Goal: Information Seeking & Learning: Compare options

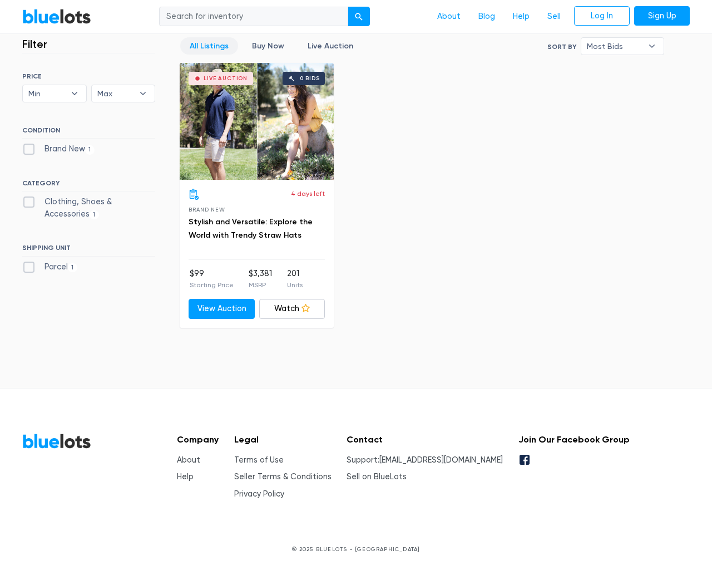
scroll to position [308, 0]
type input "the"
type input "testing@example.com"
type input "e"
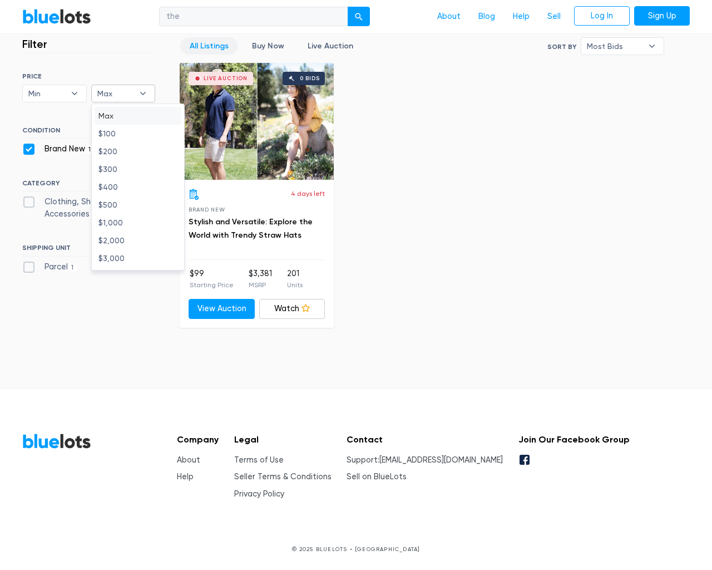
checkbox New"] "false"
checkbox Accessories"] "false"
checkbox input "false"
type input "e"
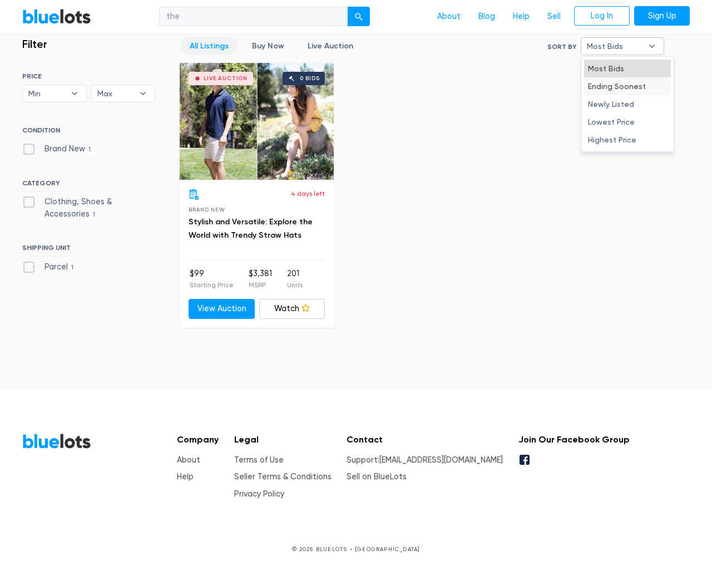
type input "e"
select select "10000"
select select "50000"
select select "ending_soonest"
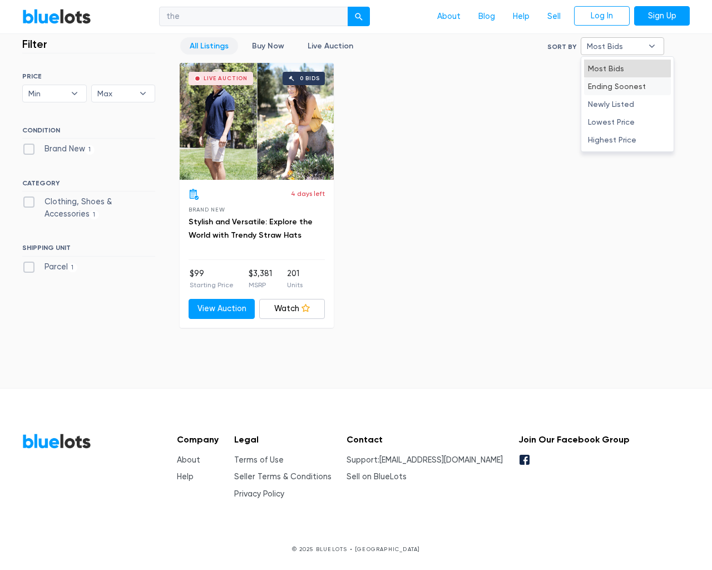
select select "50000"
select select "highest_price"
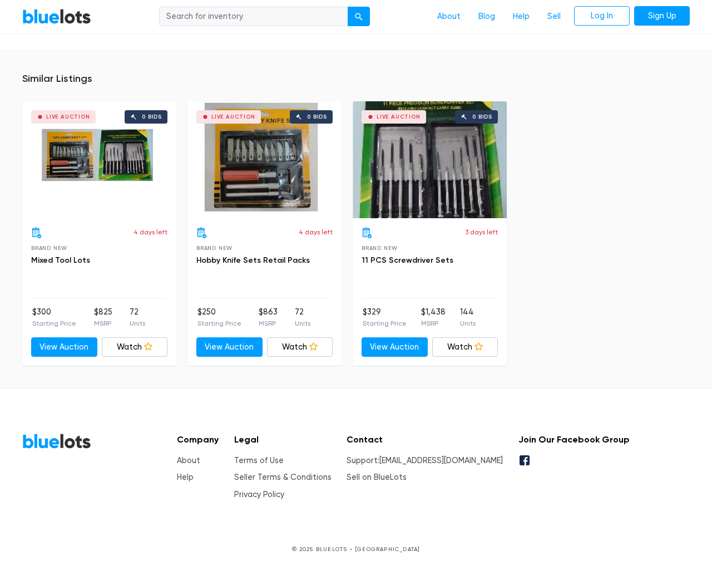
scroll to position [730, 0]
type input "the"
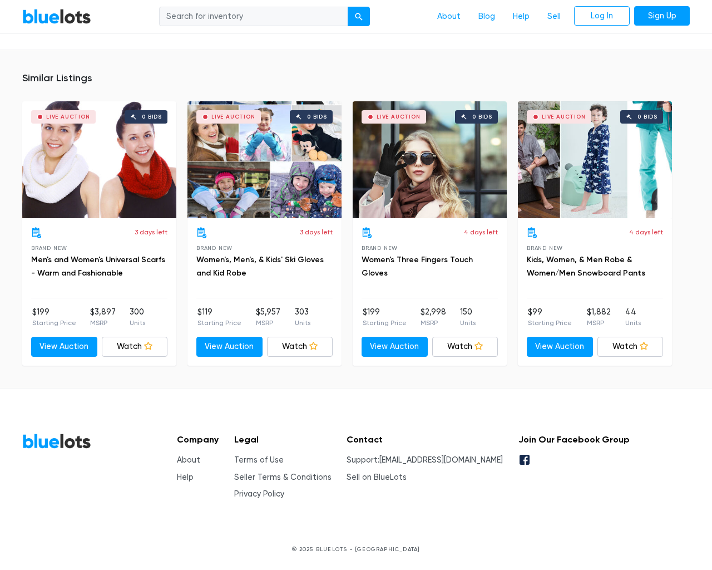
scroll to position [743, 0]
type input "the"
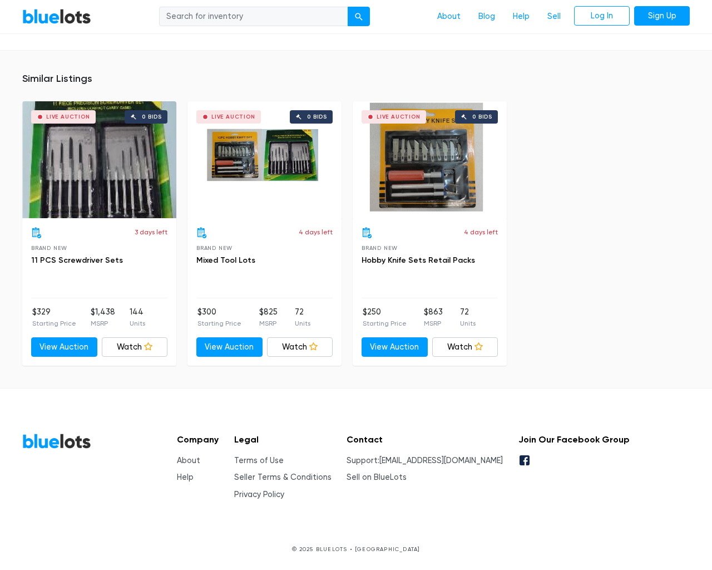
scroll to position [730, 0]
type input "the"
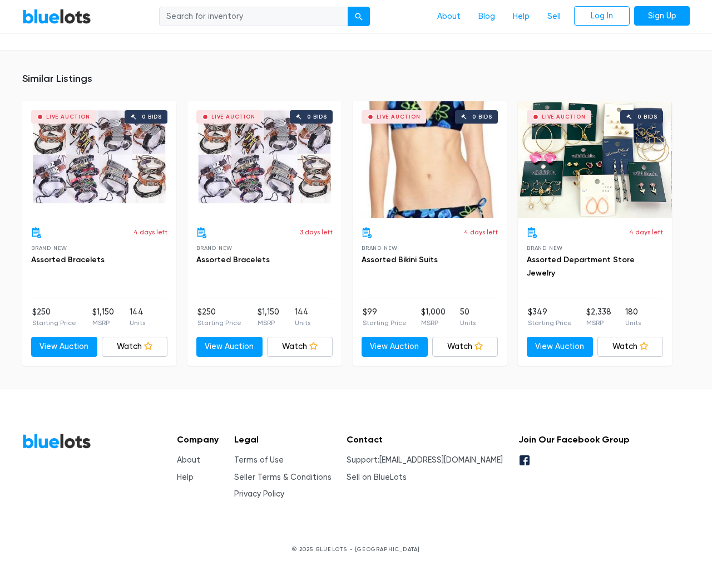
scroll to position [729, 0]
type input "the"
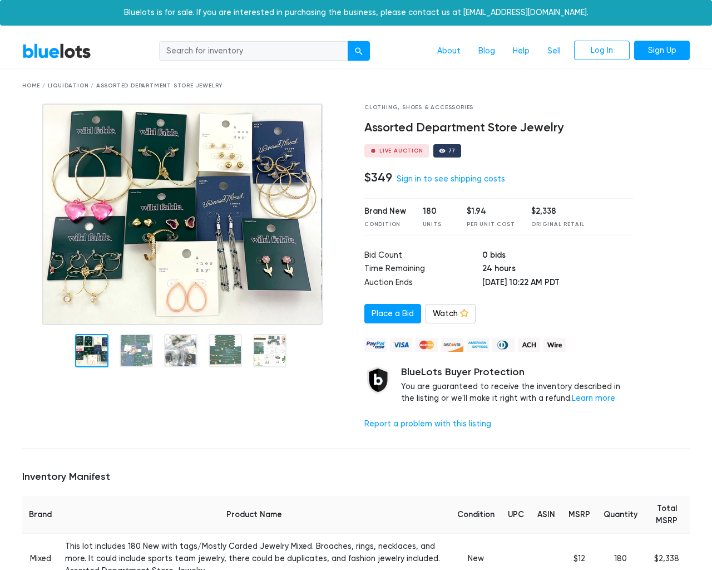
scroll to position [753, 0]
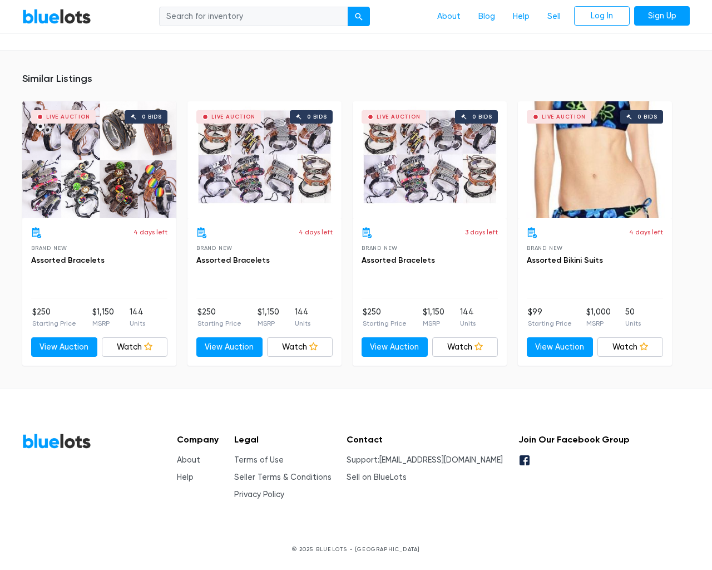
type input "the"
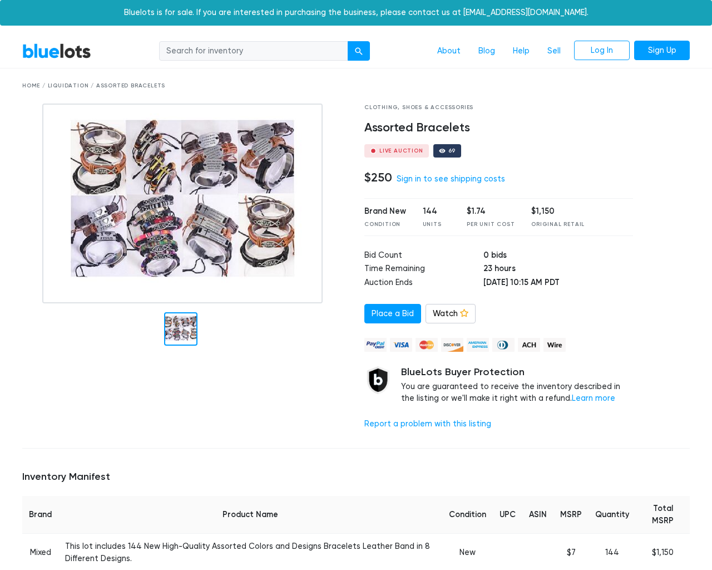
scroll to position [729, 0]
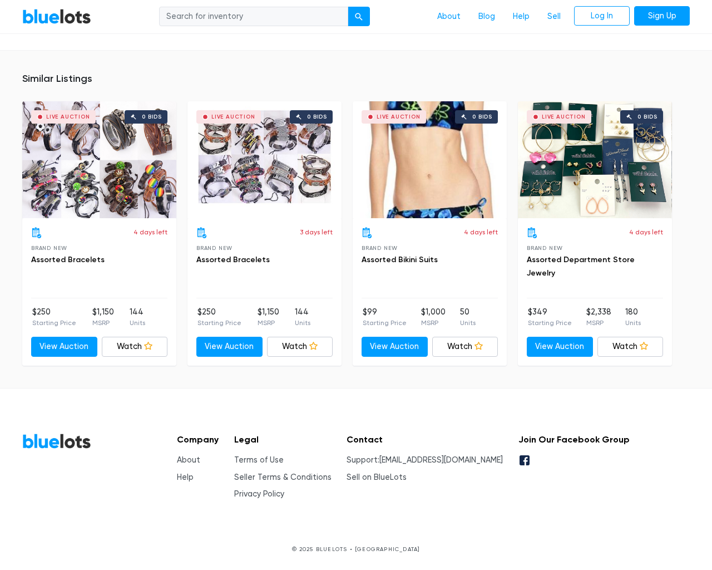
type input "the"
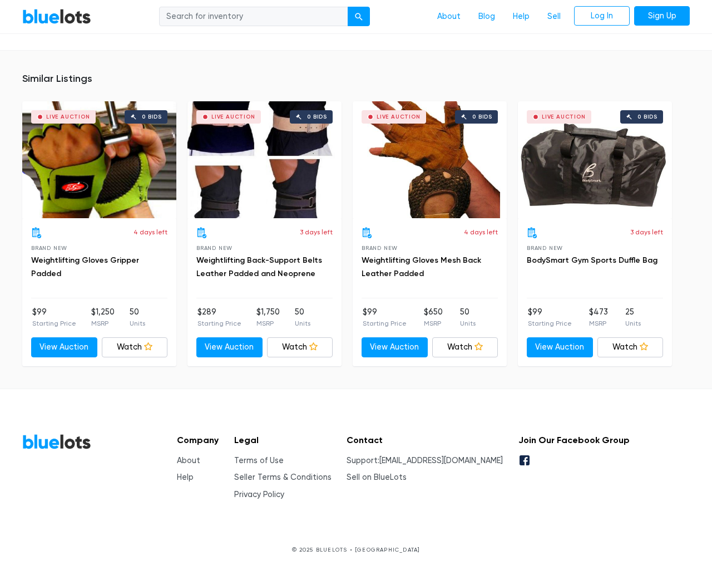
scroll to position [740, 0]
type input "the"
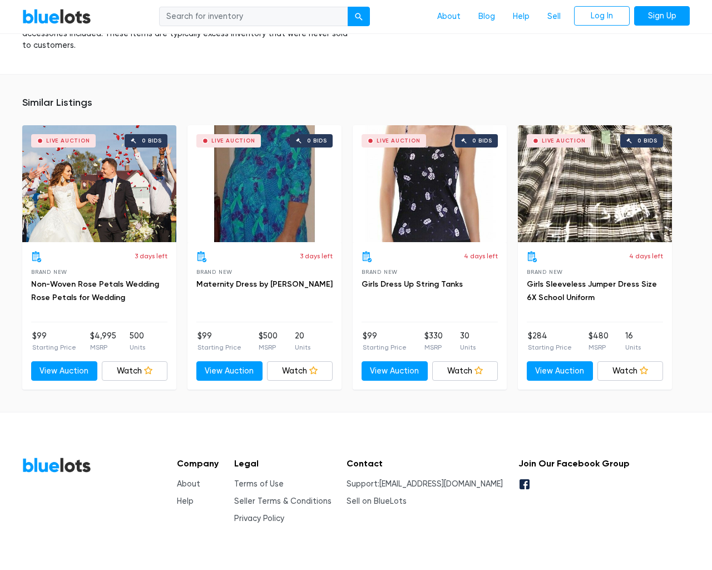
scroll to position [1030, 0]
type input "the"
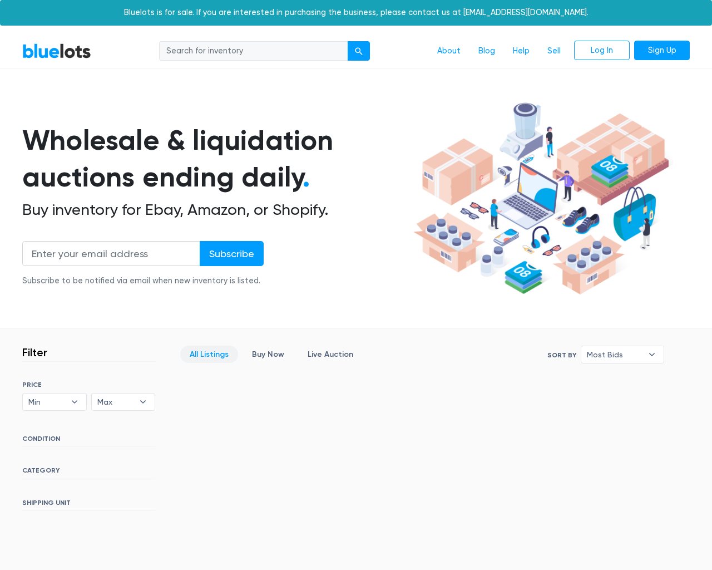
scroll to position [202, 0]
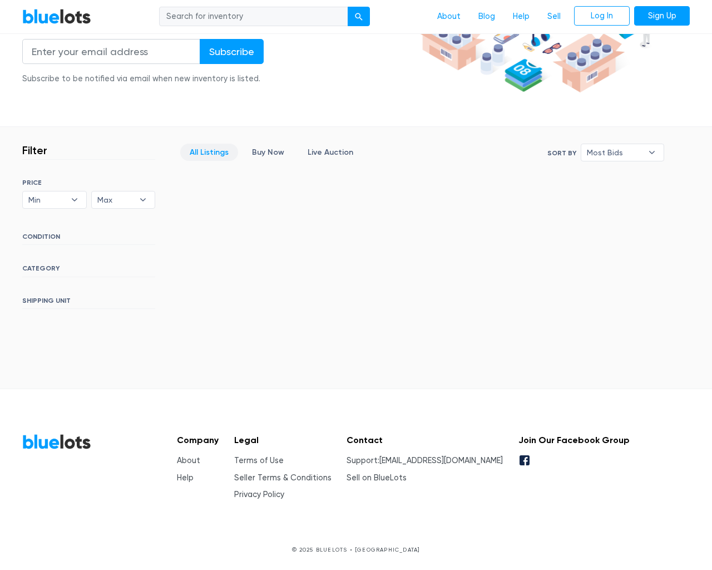
type input "the"
type input "testing@example.com"
type input "e"
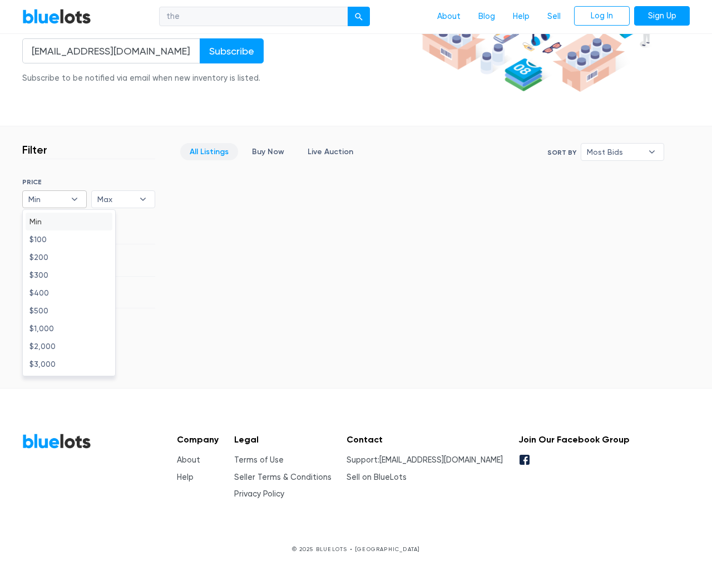
type input "e"
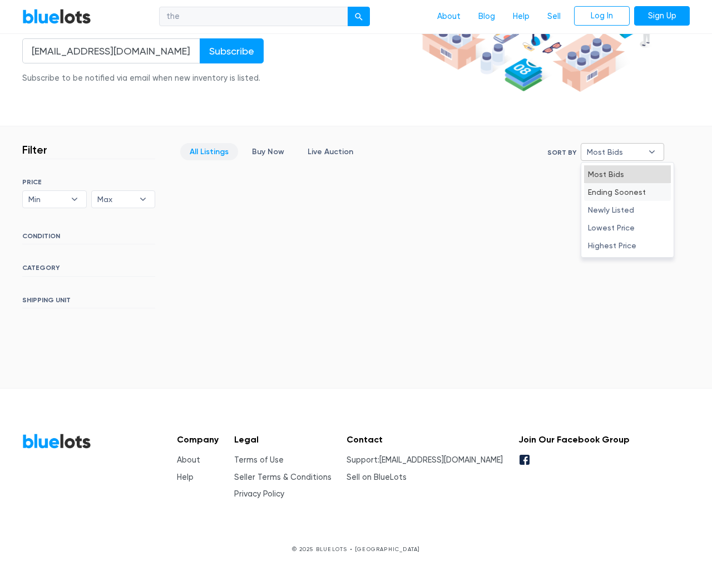
type input "e"
select select "10000"
select select "50000"
select select "ending_soonest"
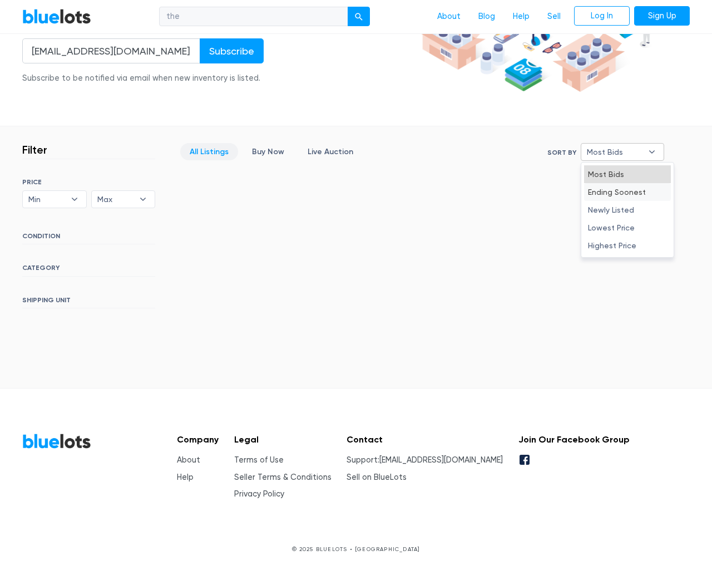
select select "50000"
select select "ending_soonest"
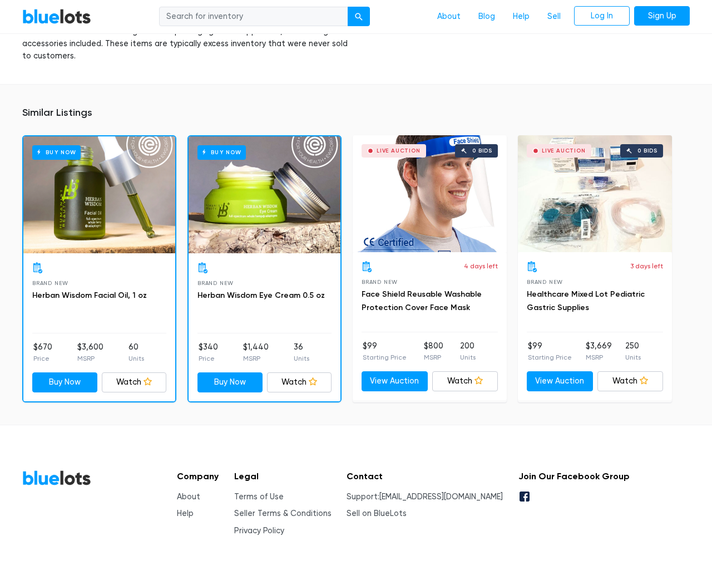
scroll to position [781, 0]
type input "the"
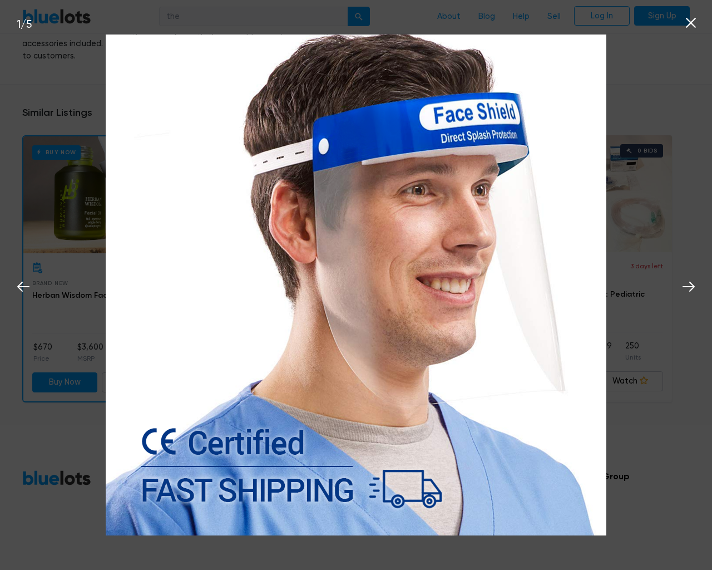
scroll to position [782, 0]
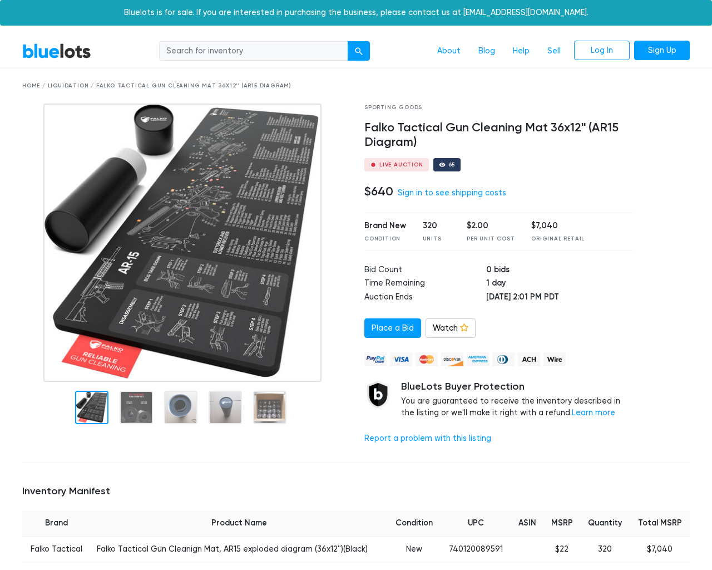
scroll to position [767, 0]
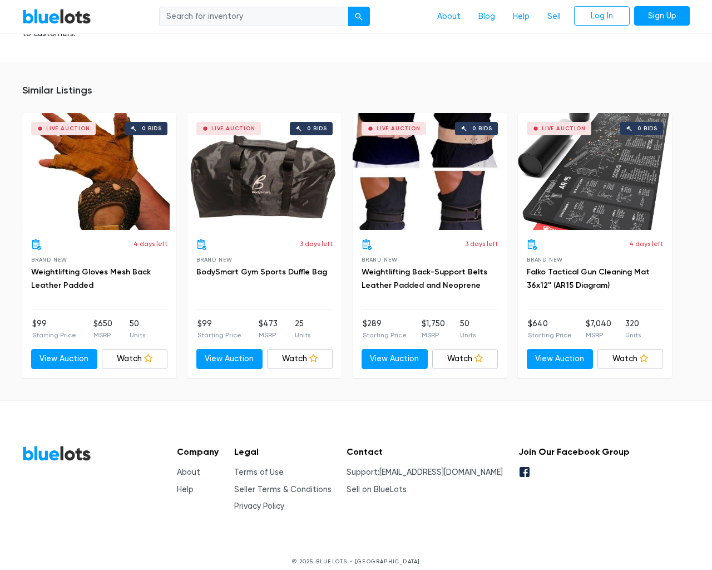
type input "the"
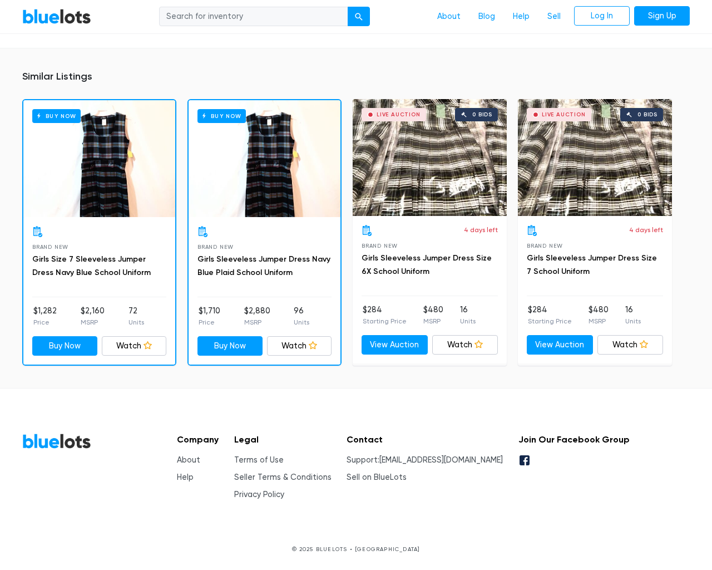
scroll to position [698, 0]
type input "the"
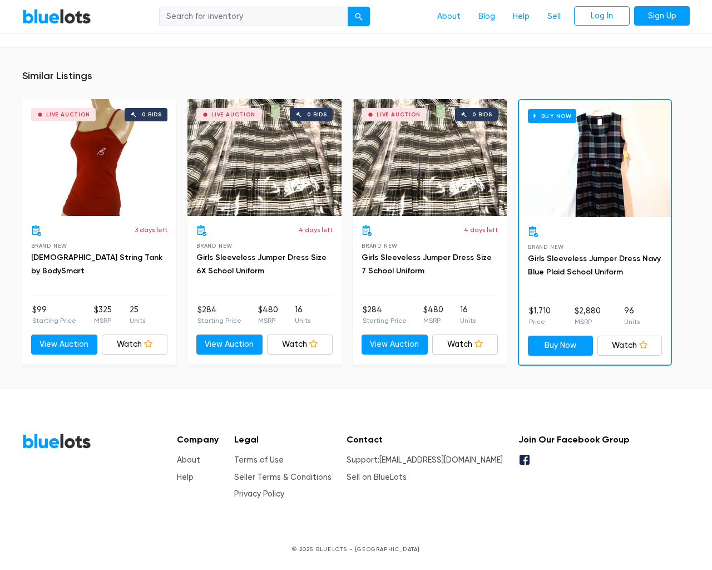
scroll to position [707, 0]
type input "the"
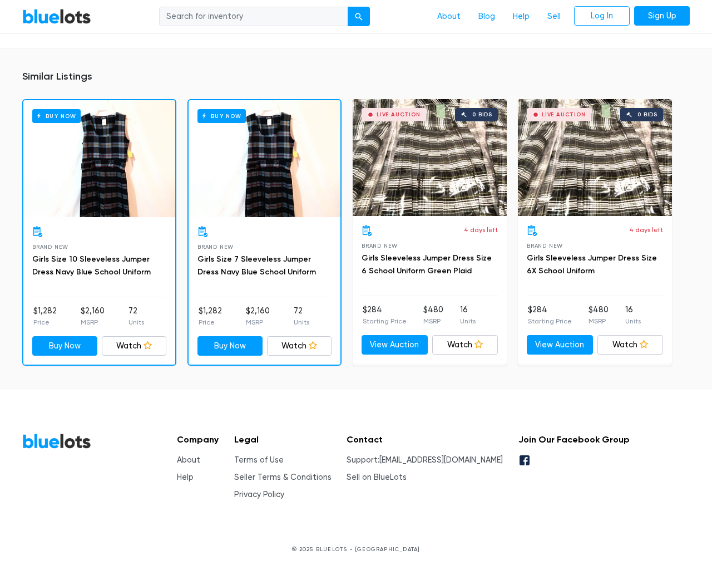
scroll to position [775, 0]
type input "the"
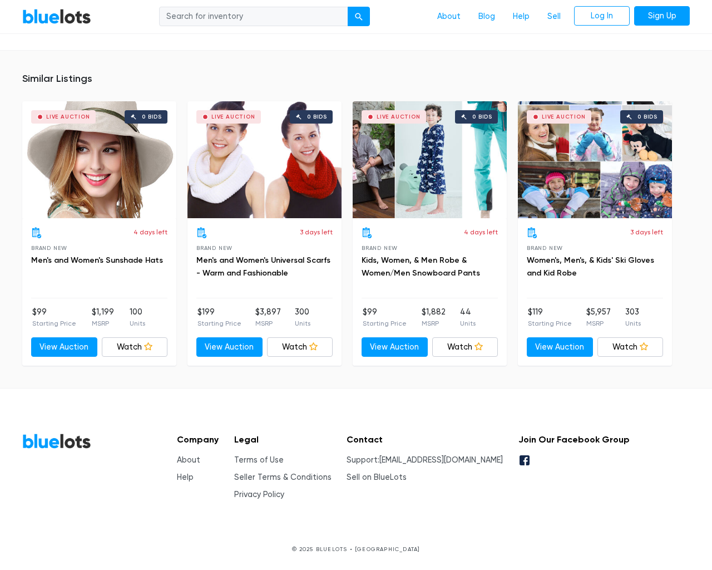
scroll to position [701, 0]
type input "the"
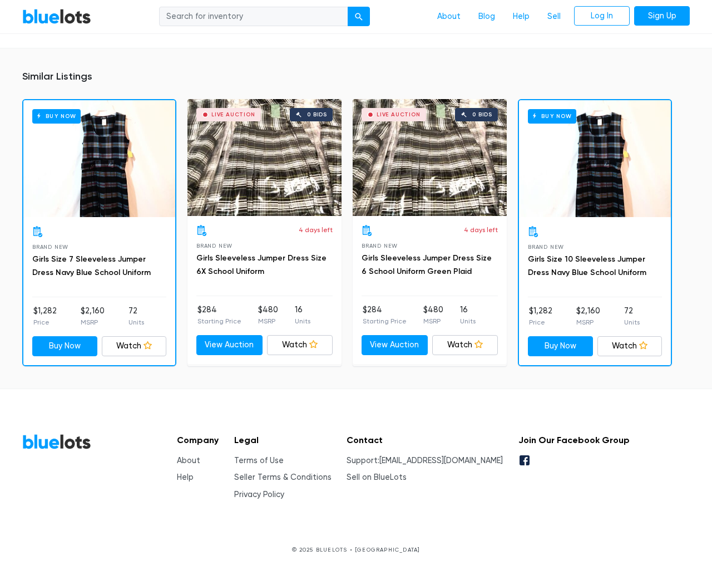
scroll to position [721, 0]
type input "the"
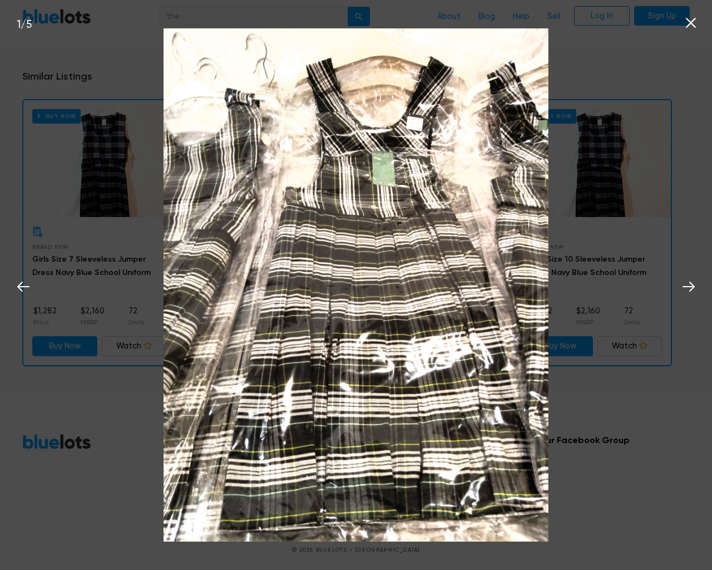
scroll to position [722, 0]
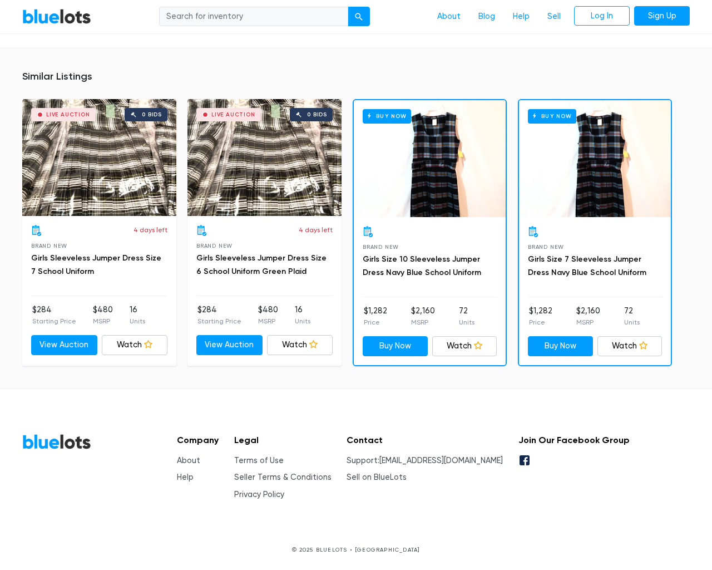
scroll to position [721, 0]
type input "the"
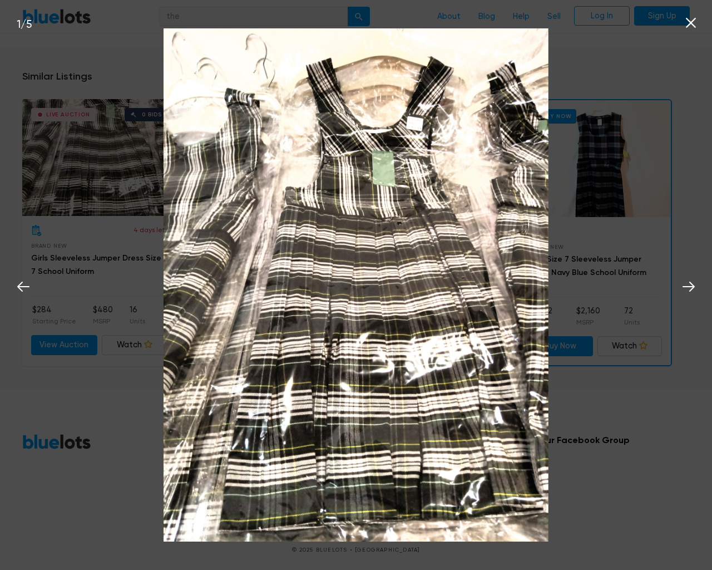
scroll to position [722, 0]
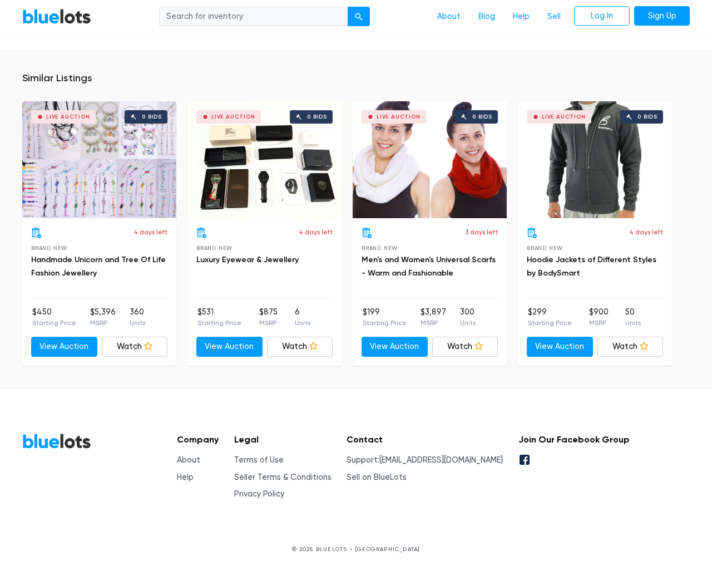
scroll to position [743, 0]
type input "the"
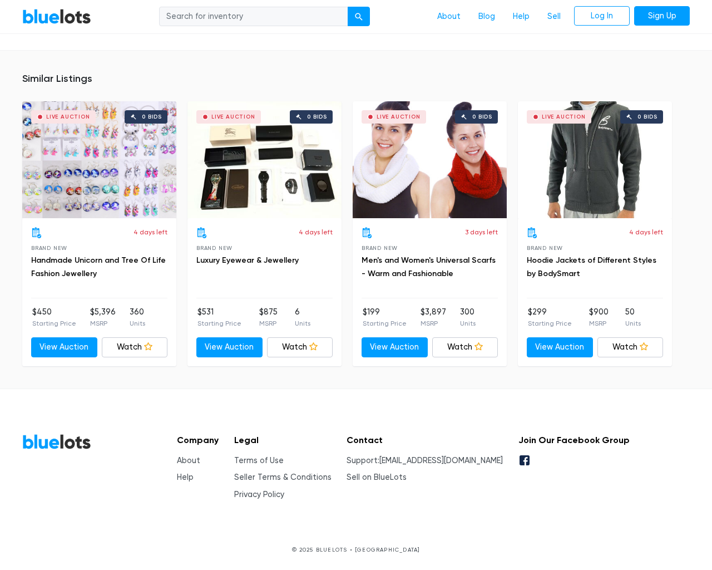
scroll to position [719, 0]
type input "the"
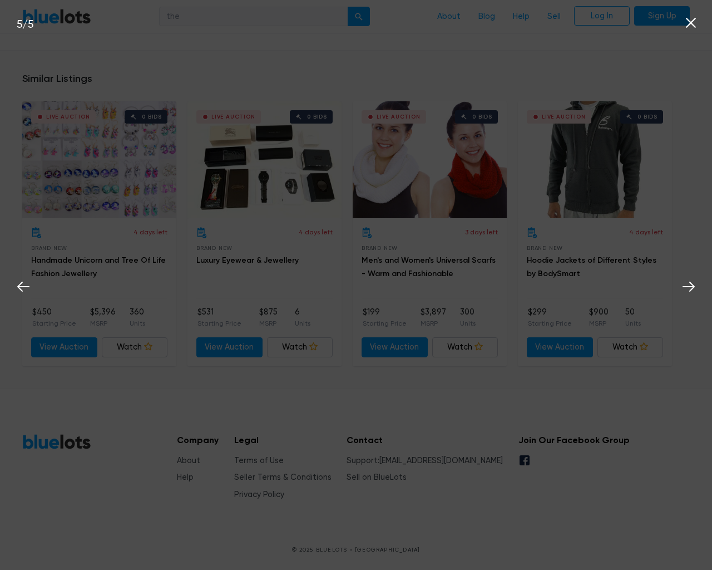
scroll to position [719, 0]
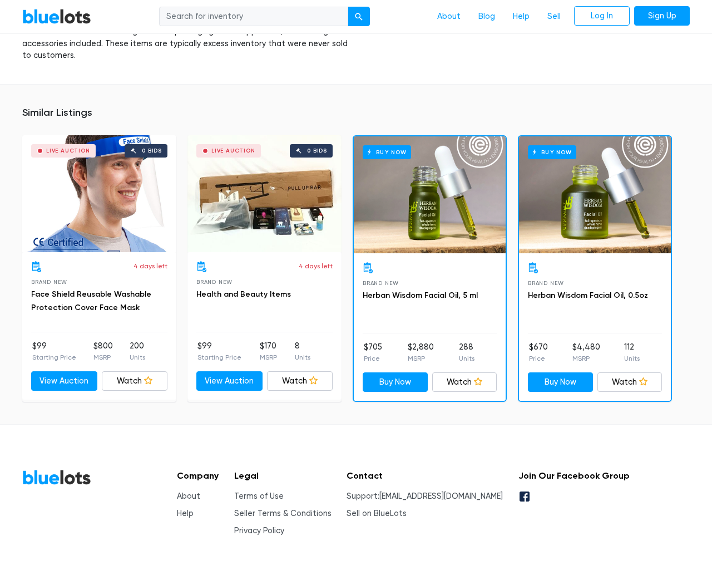
scroll to position [848, 0]
type input "the"
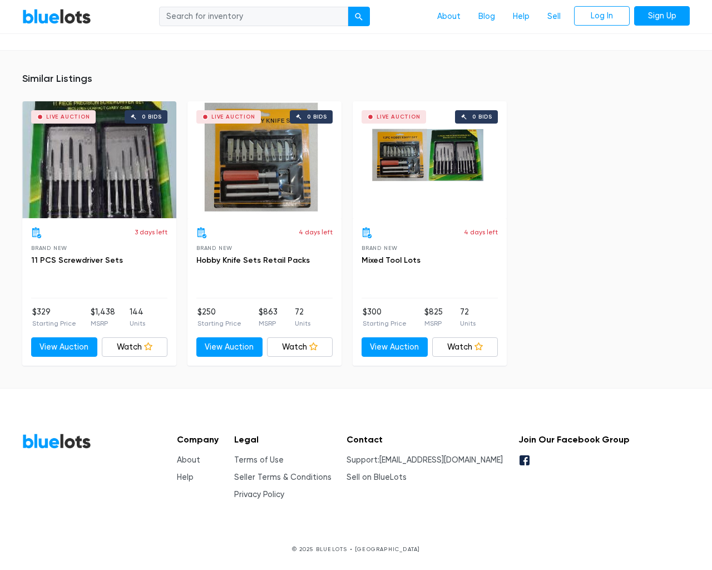
scroll to position [693, 0]
type input "the"
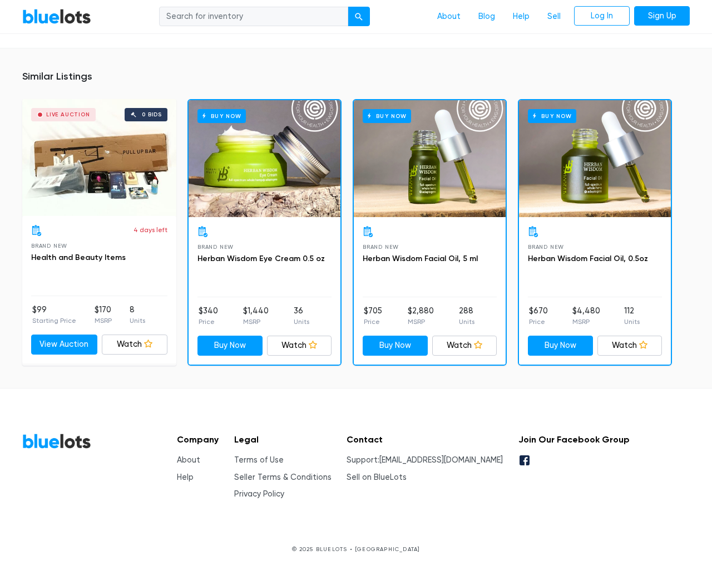
scroll to position [888, 0]
type input "the"
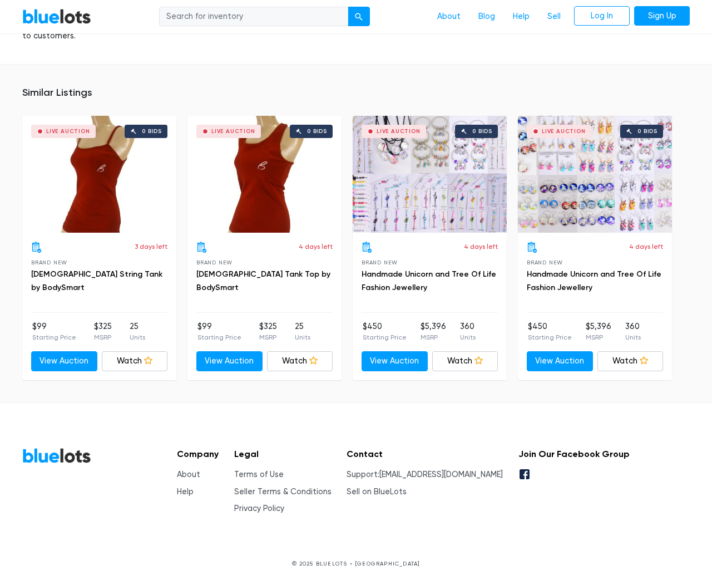
scroll to position [729, 0]
type input "the"
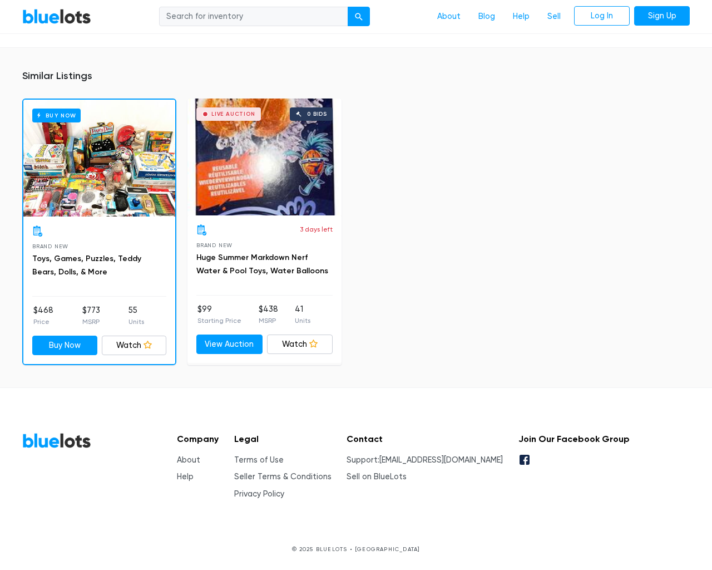
scroll to position [785, 0]
type input "the"
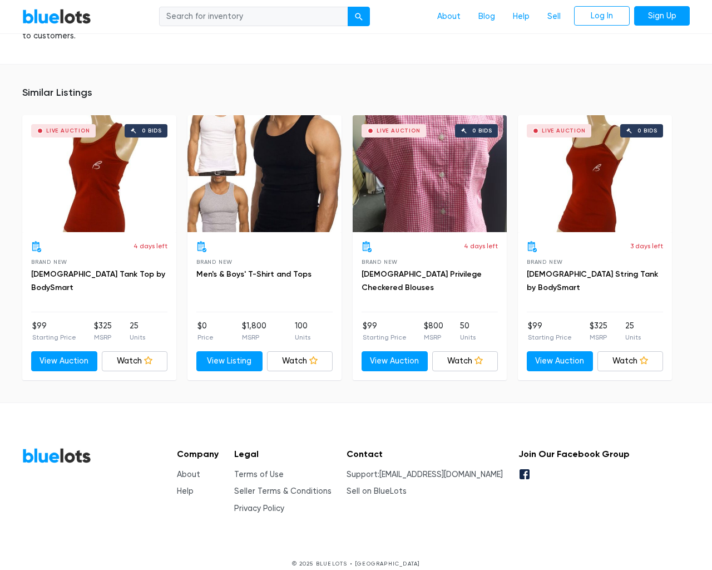
scroll to position [705, 0]
type input "the"
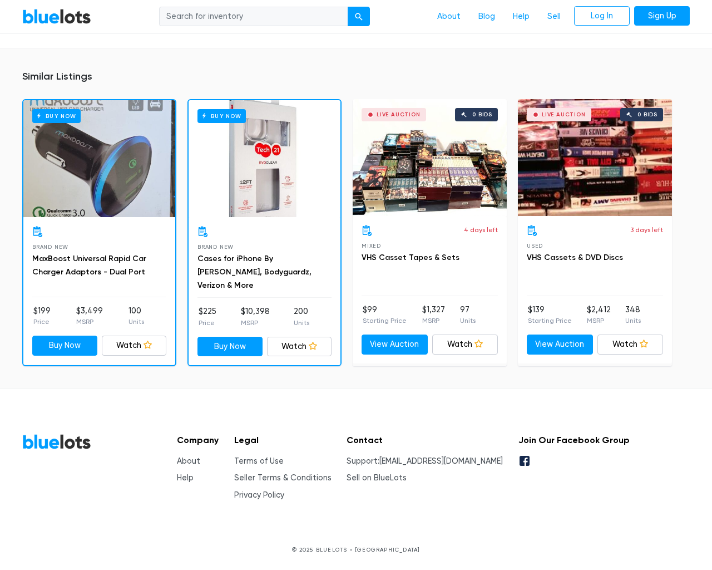
scroll to position [770, 0]
type input "the"
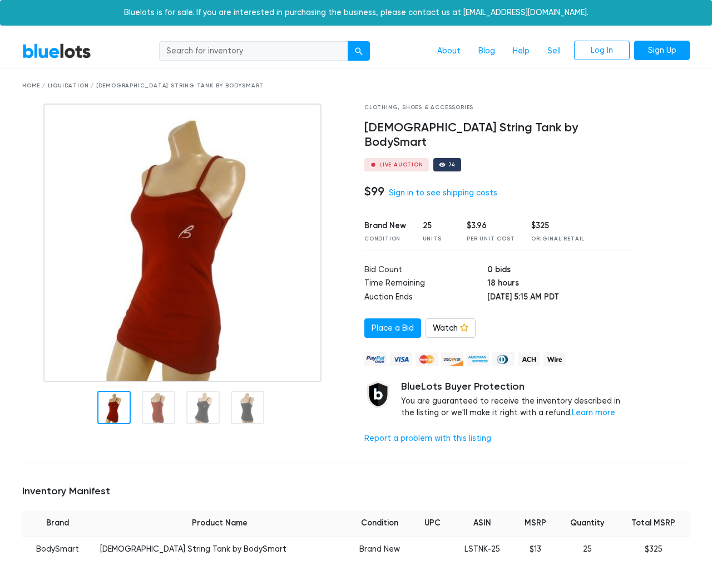
scroll to position [729, 0]
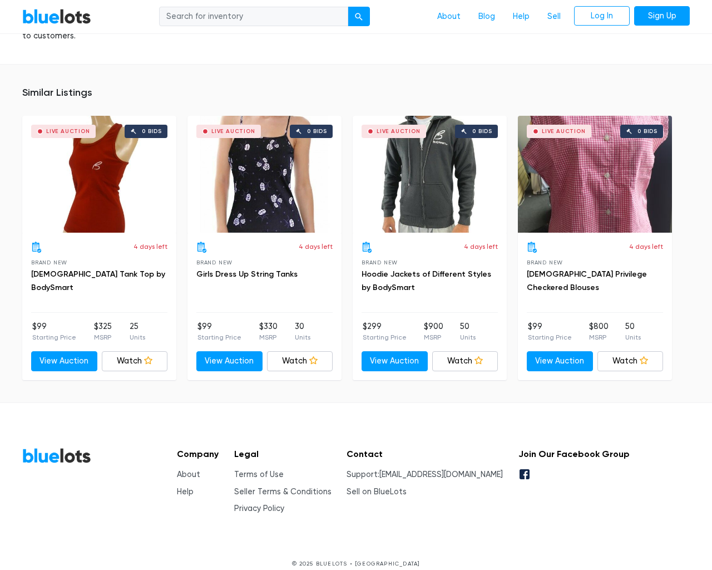
type input "the"
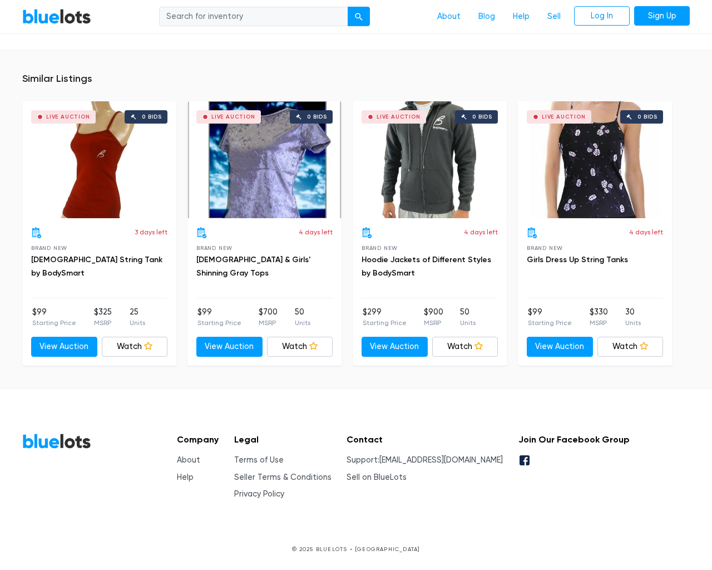
scroll to position [729, 0]
type input "the"
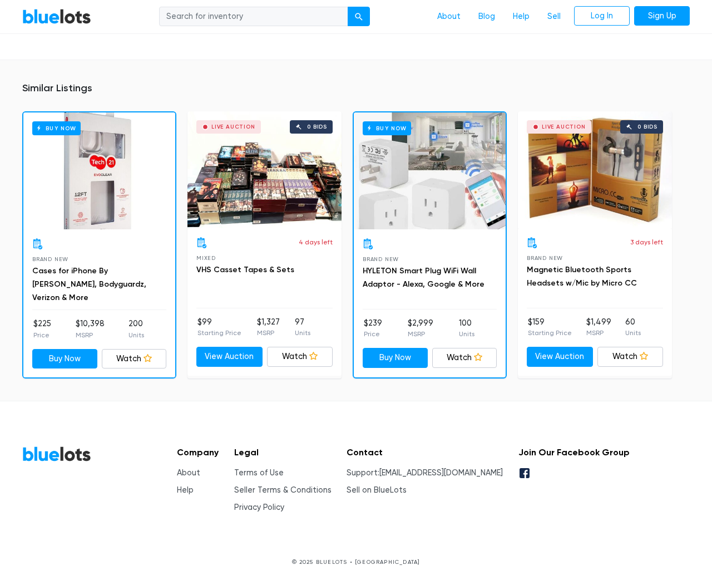
scroll to position [829, 0]
type input "the"
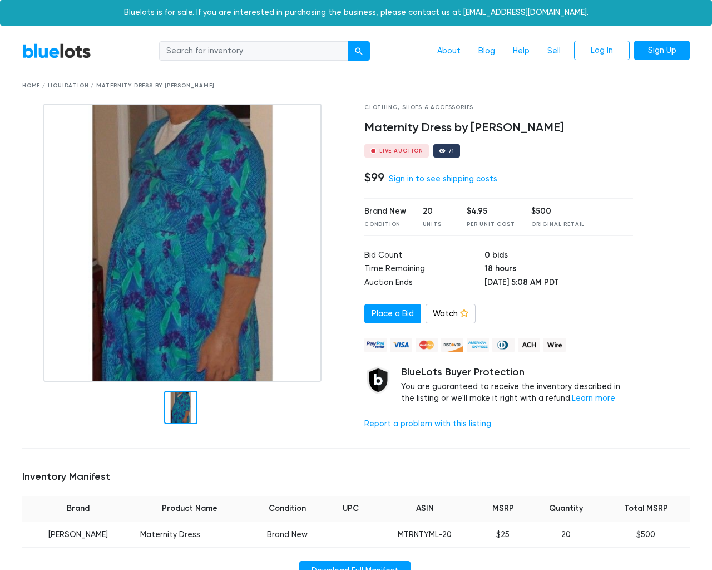
scroll to position [705, 0]
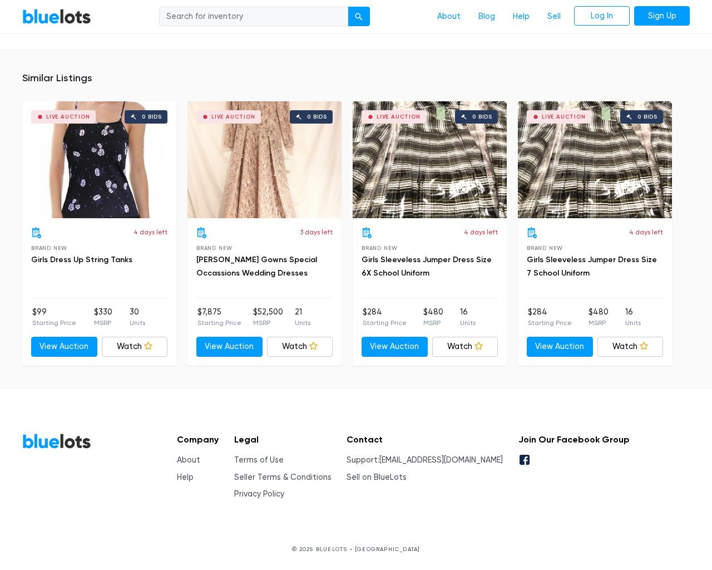
type input "the"
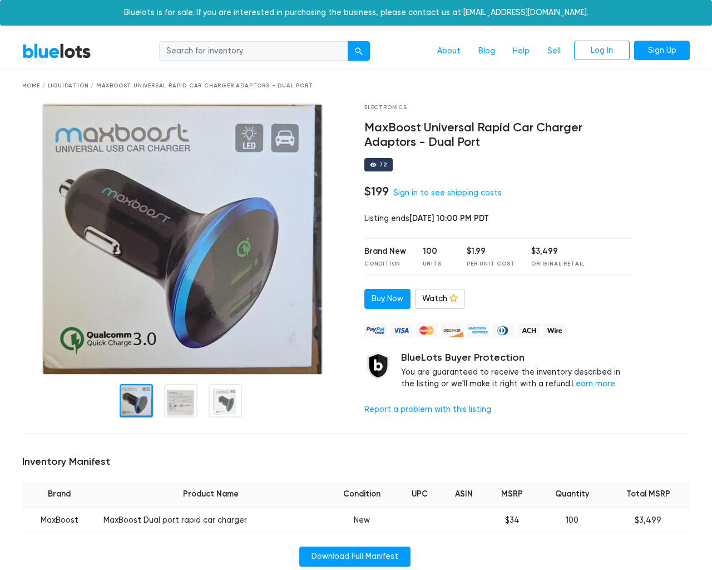
scroll to position [776, 0]
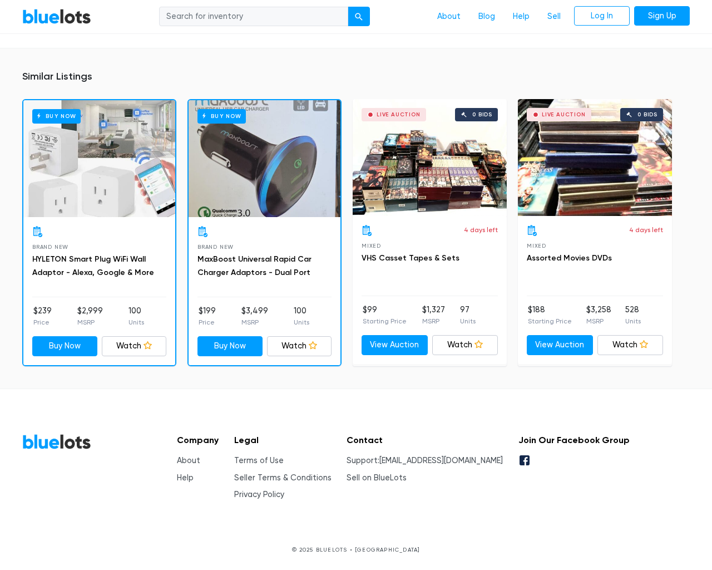
type input "the"
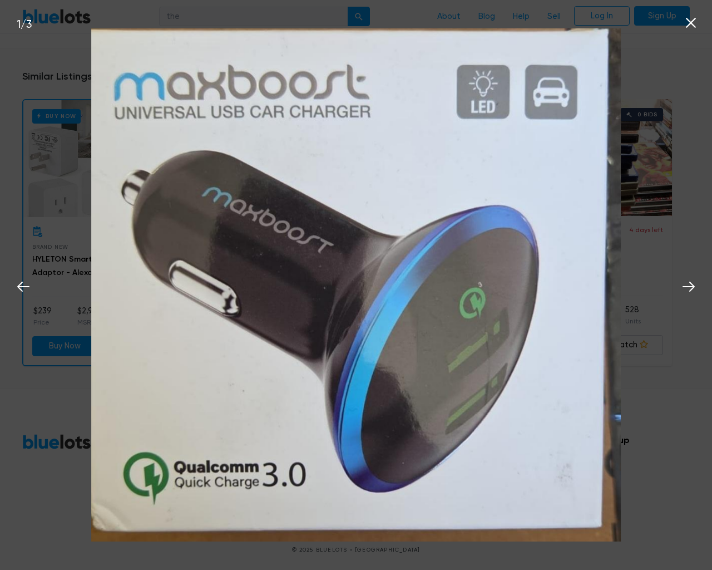
scroll to position [777, 0]
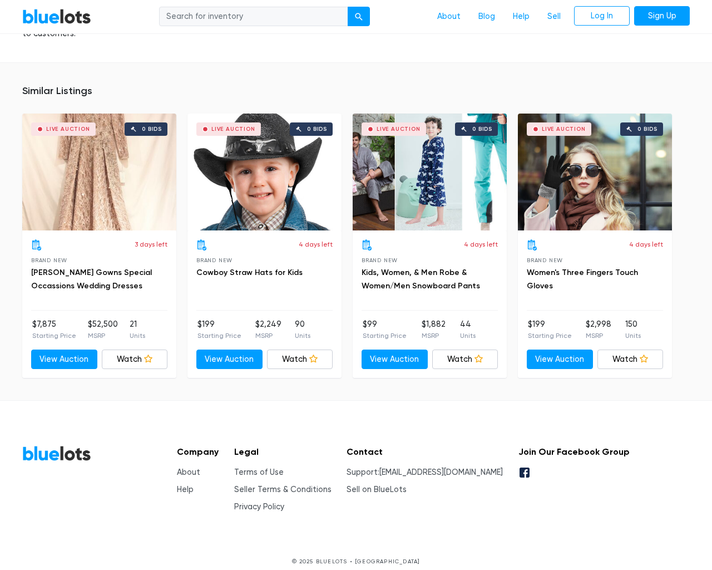
scroll to position [1060, 0]
type input "the"
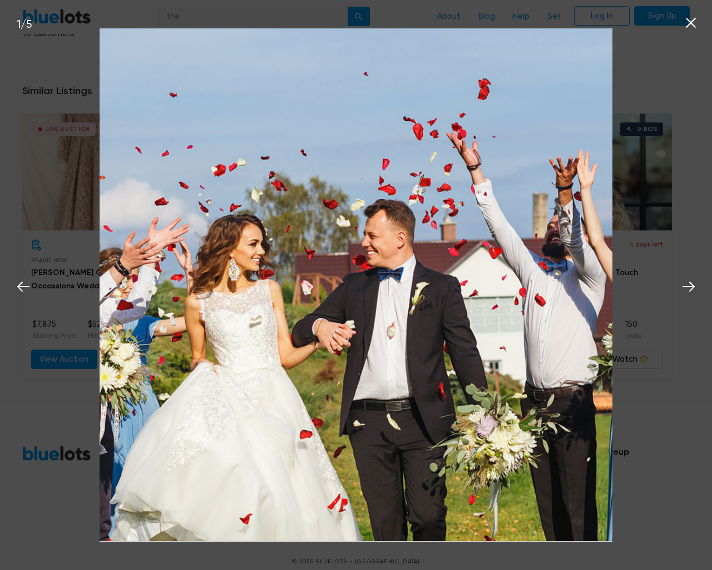
scroll to position [1061, 0]
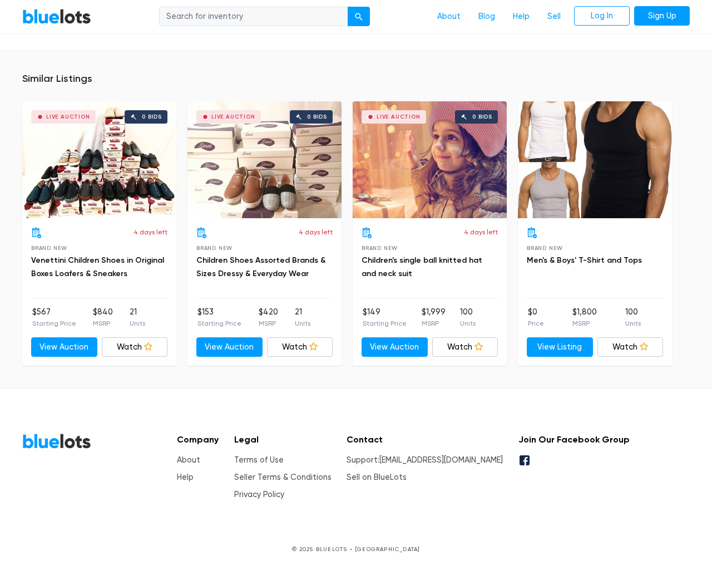
scroll to position [1068, 0]
type input "the"
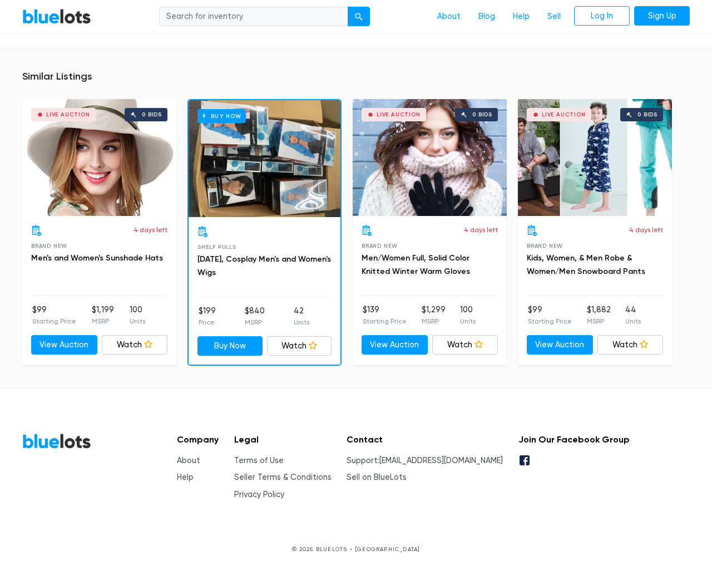
scroll to position [923, 0]
type input "the"
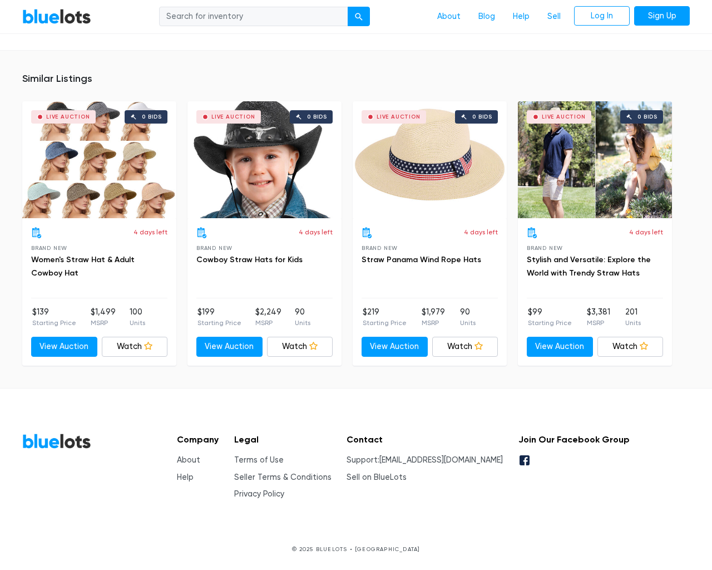
scroll to position [1473, 0]
type input "the"
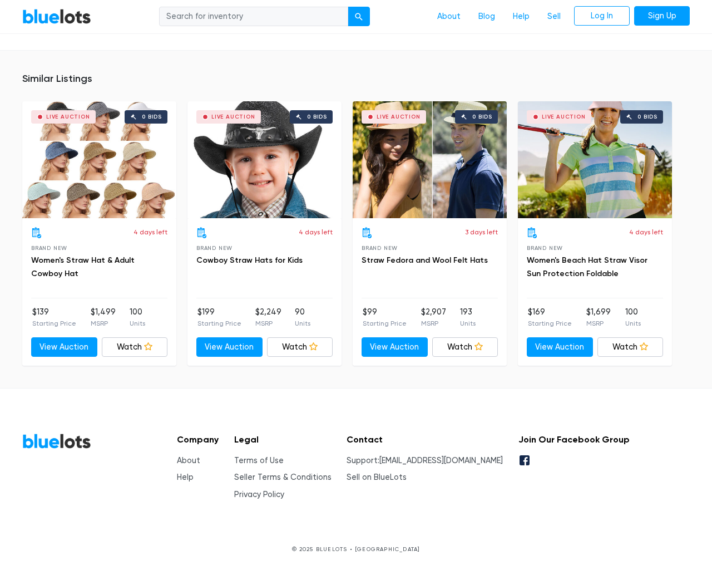
scroll to position [864, 0]
type input "the"
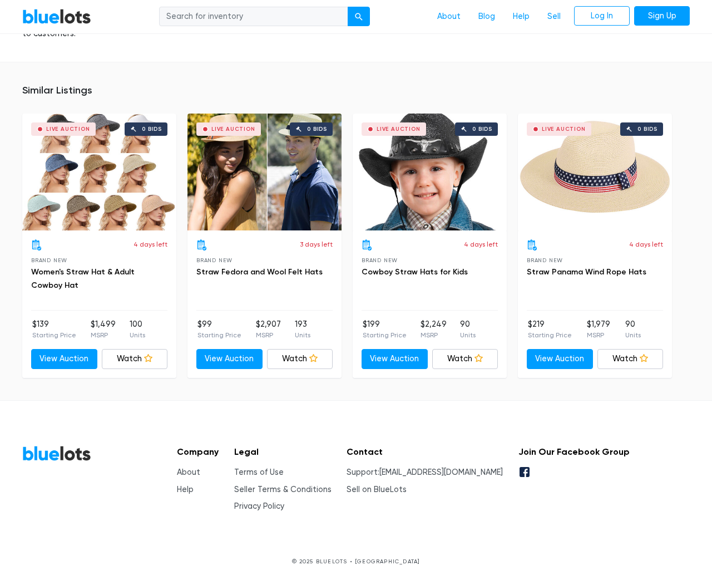
scroll to position [1539, 0]
type input "the"
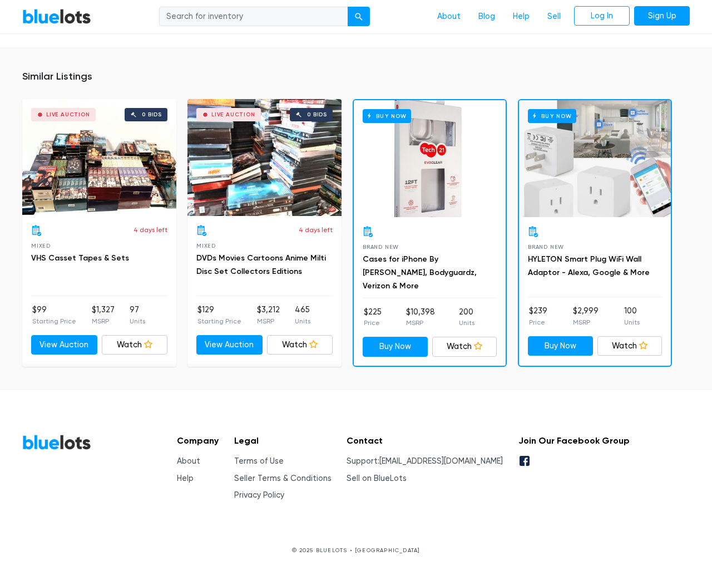
scroll to position [6580, 0]
type input "the"
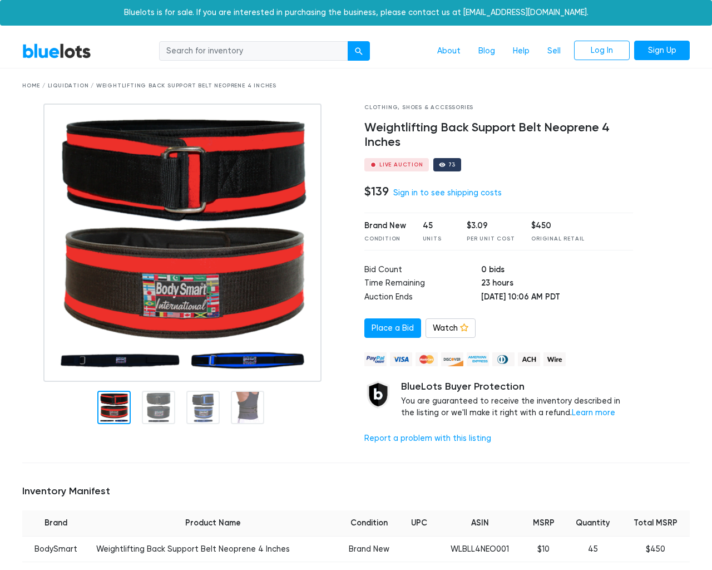
scroll to position [721, 0]
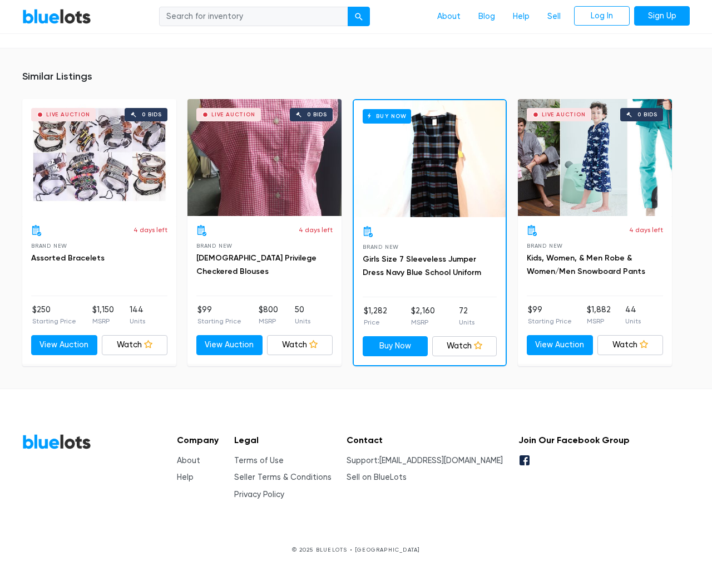
type input "the"
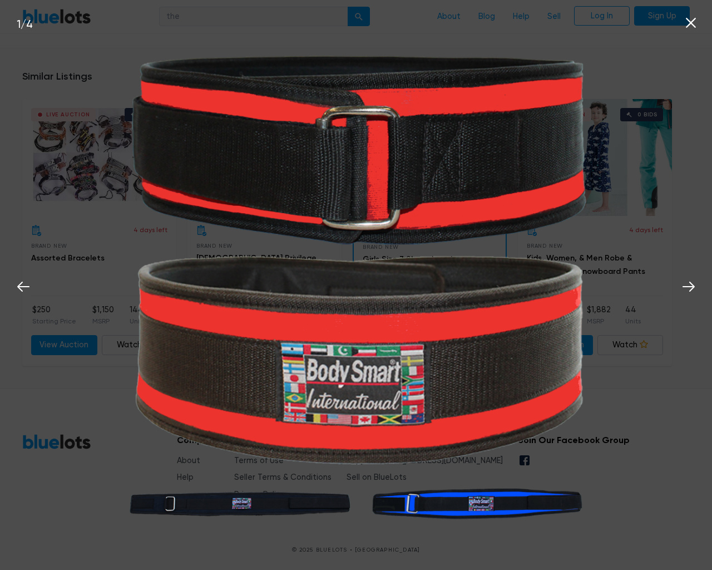
scroll to position [722, 0]
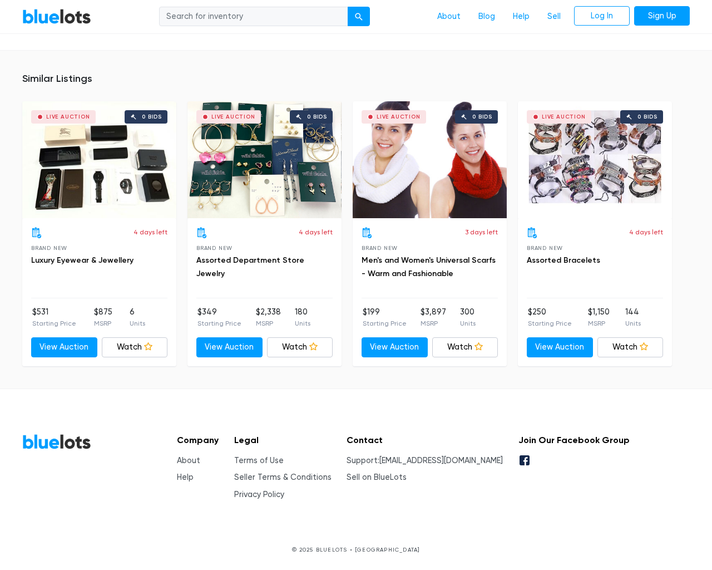
scroll to position [719, 0]
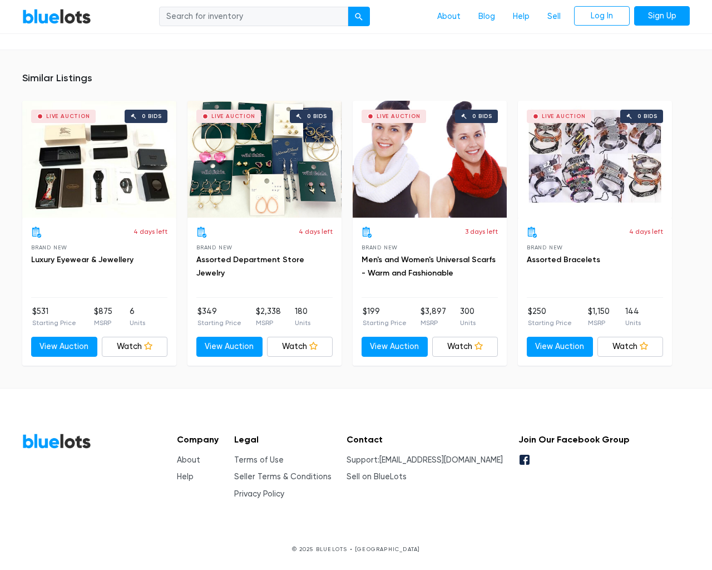
type input "the"
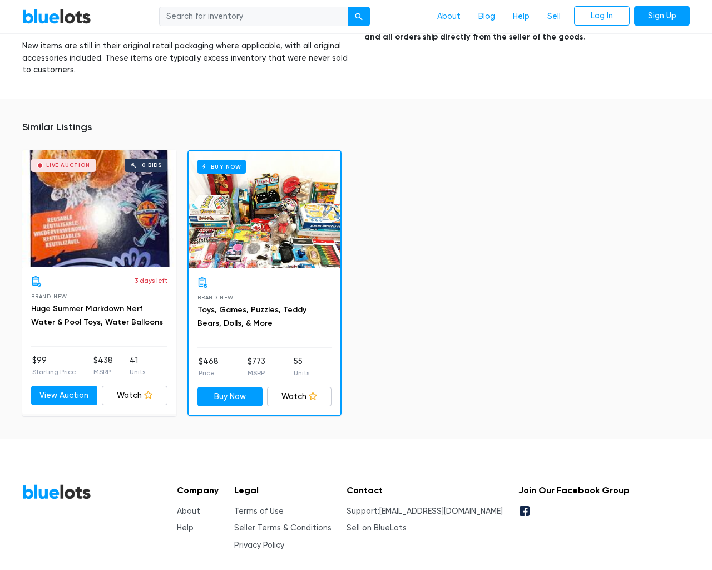
scroll to position [1792, 0]
type input "the"
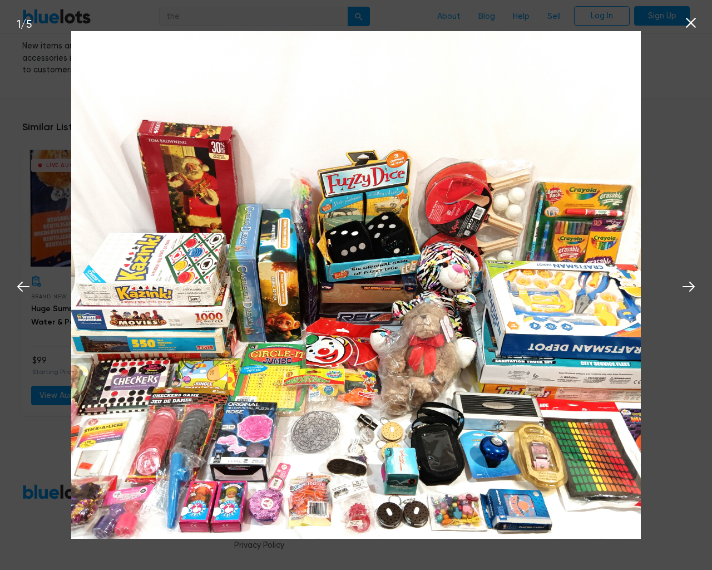
scroll to position [1793, 0]
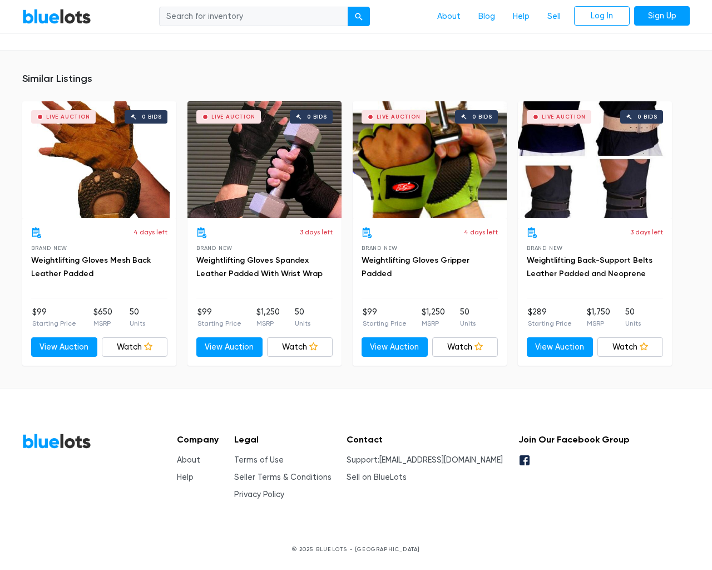
scroll to position [731, 0]
type input "the"
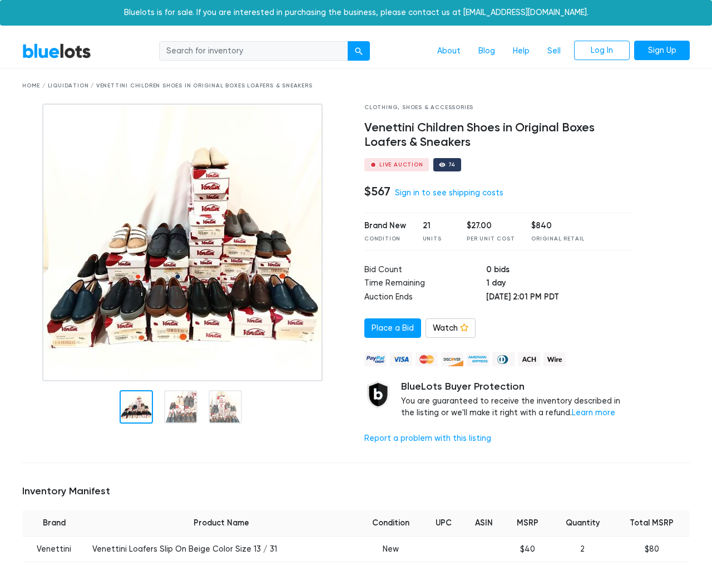
scroll to position [1160, 0]
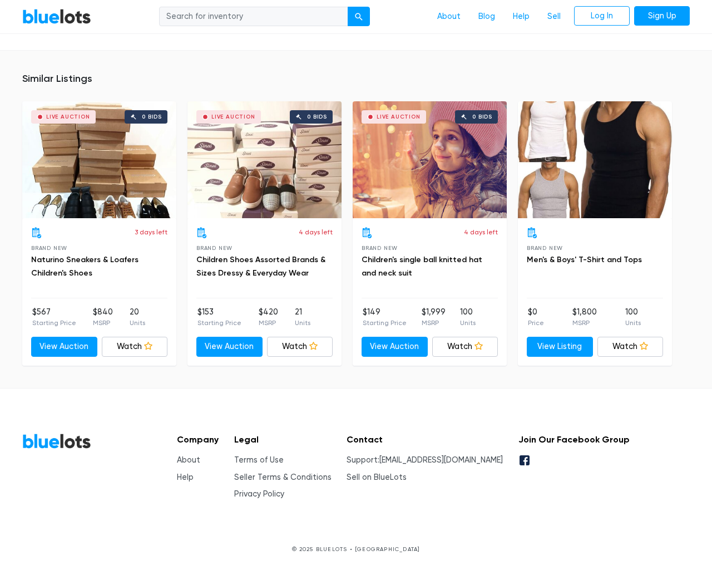
type input "the"
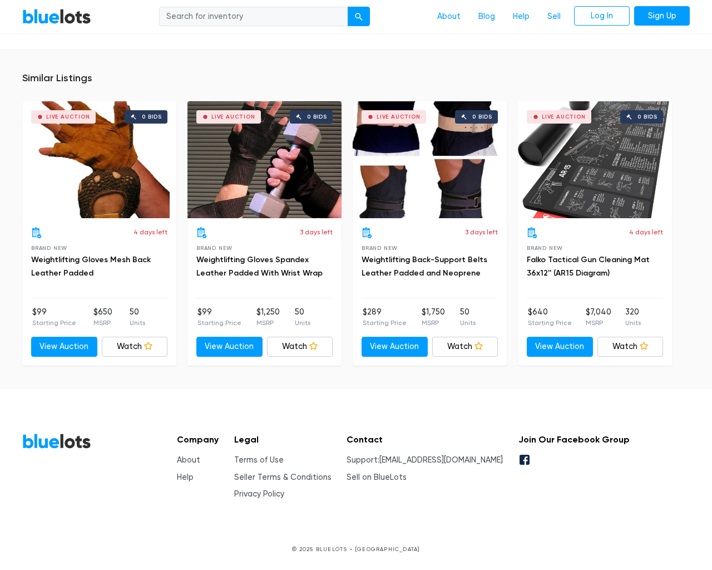
scroll to position [705, 0]
type input "the"
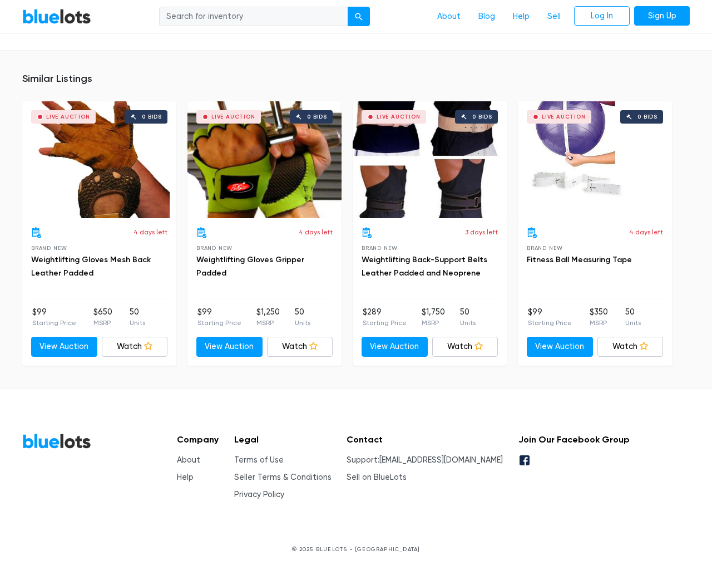
scroll to position [767, 0]
type input "the"
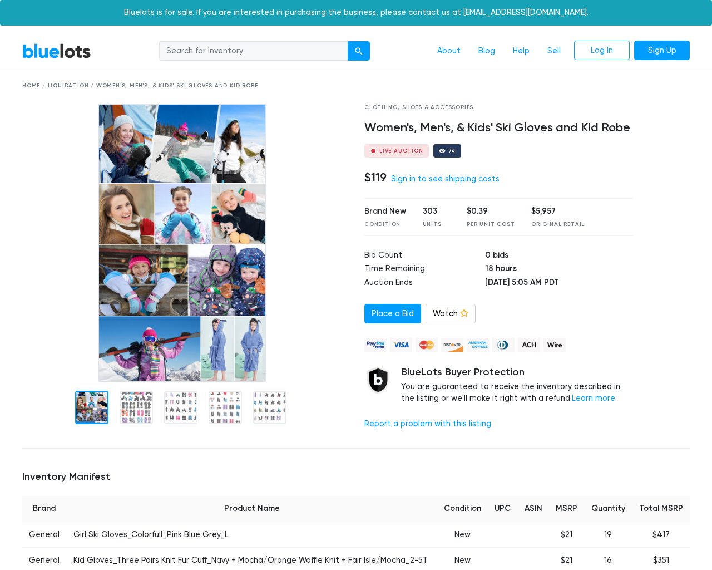
scroll to position [3363, 0]
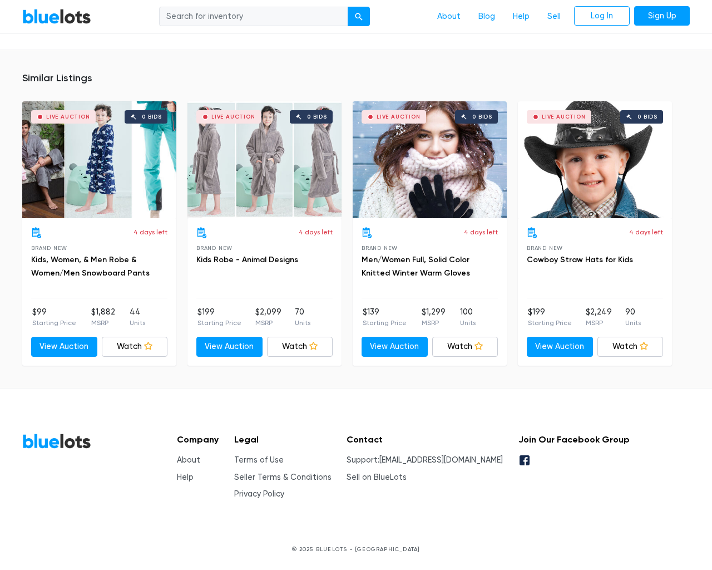
type input "the"
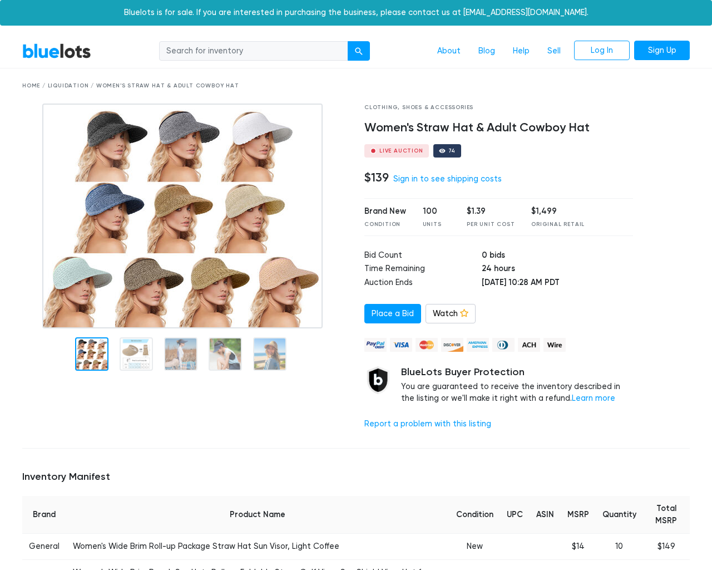
scroll to position [1154, 0]
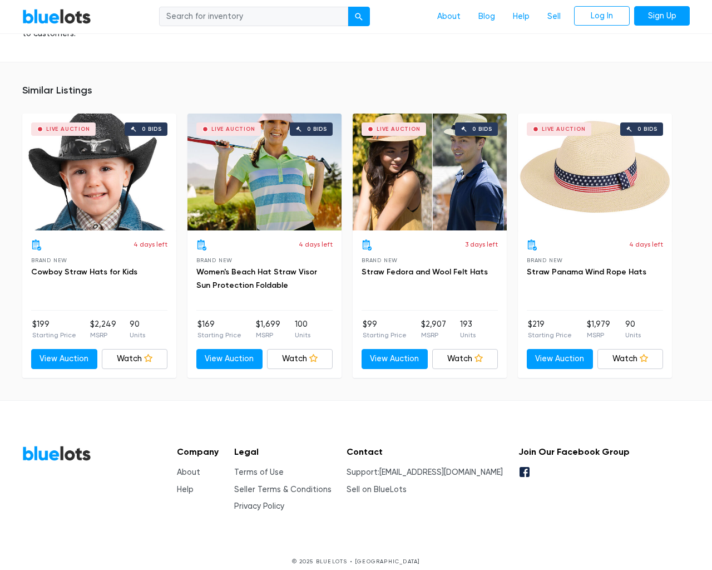
type input "the"
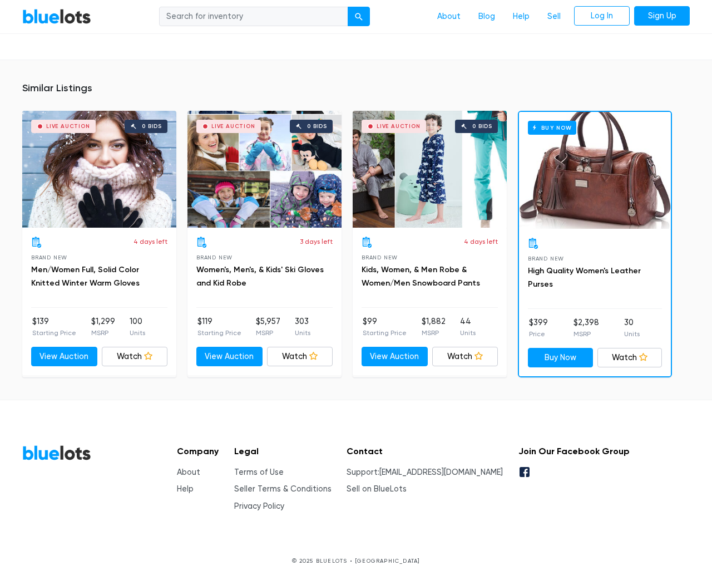
scroll to position [841, 0]
type input "the"
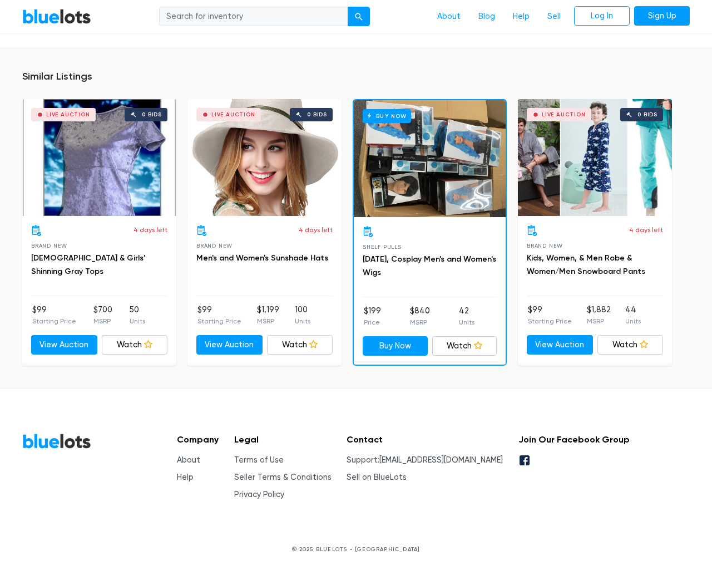
scroll to position [698, 0]
type input "the"
type input "testing@example.com"
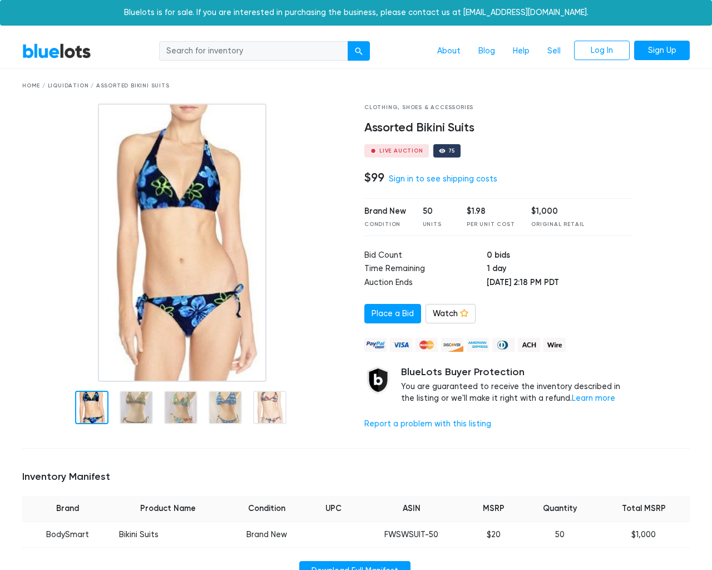
scroll to position [705, 0]
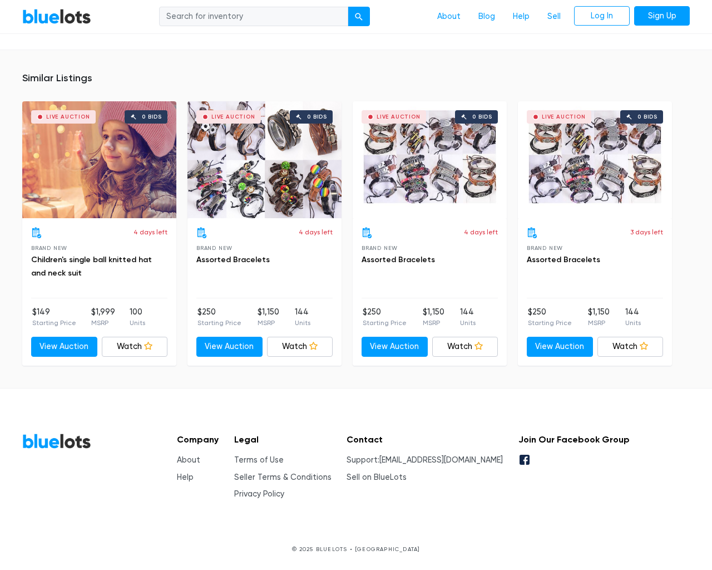
type input "the"
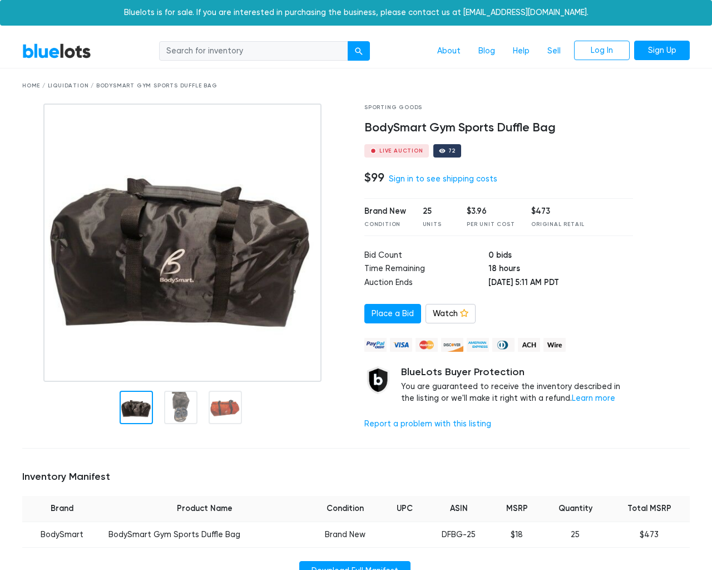
scroll to position [740, 0]
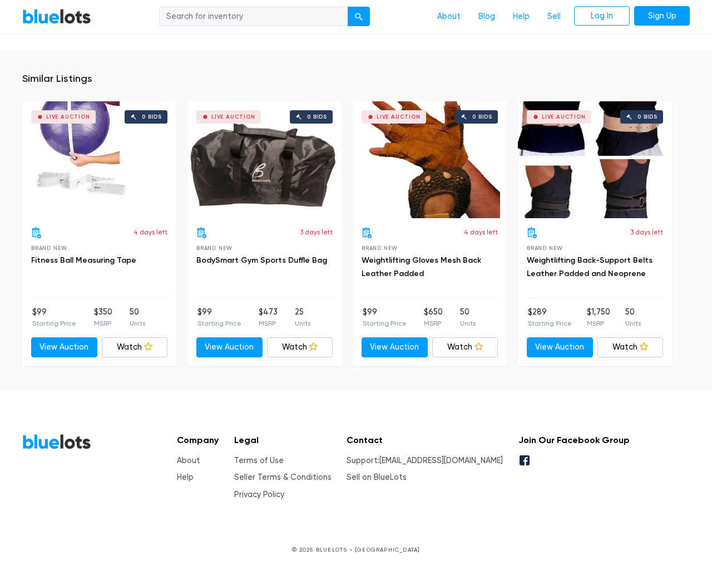
type input "the"
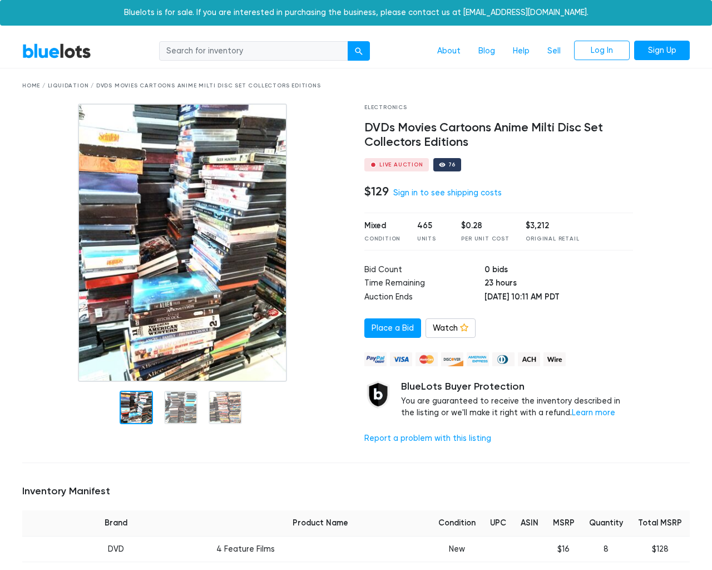
scroll to position [8758, 0]
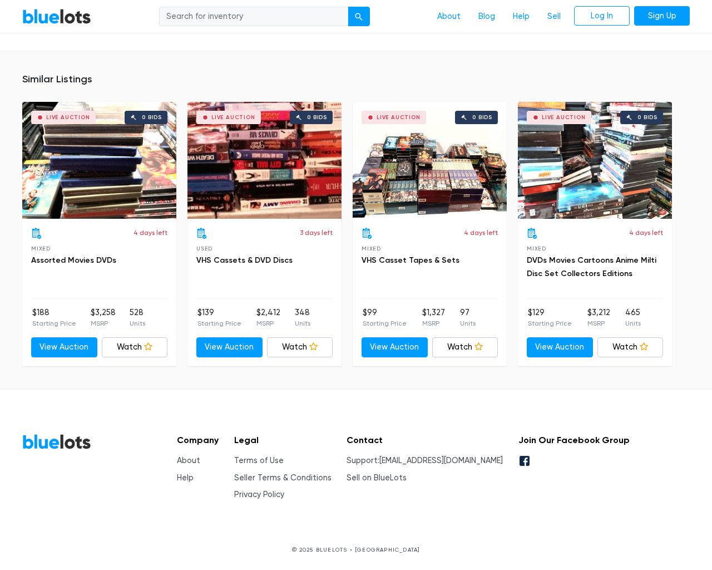
type input "the"
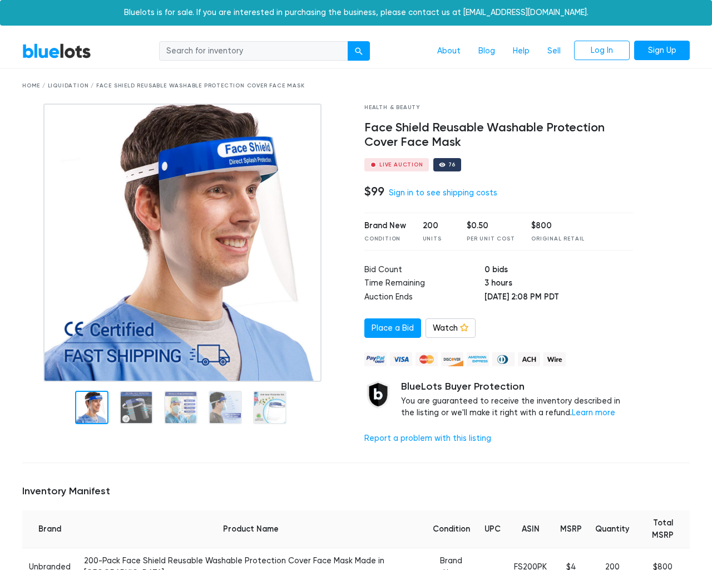
scroll to position [781, 0]
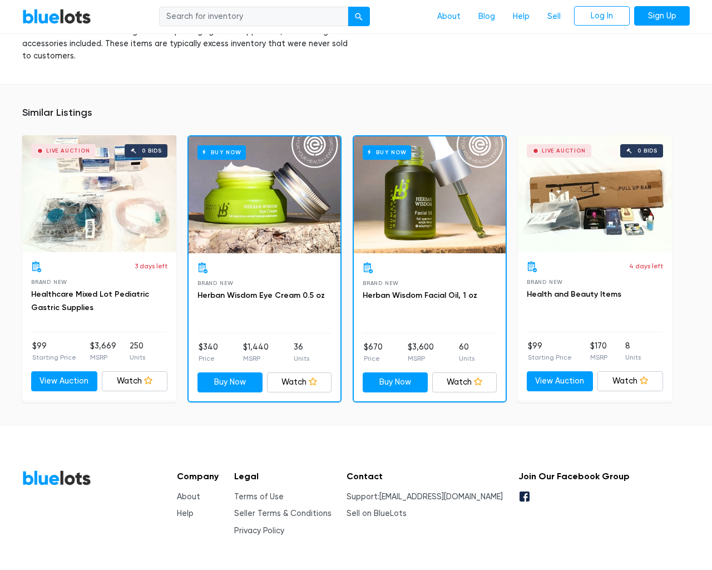
type input "the"
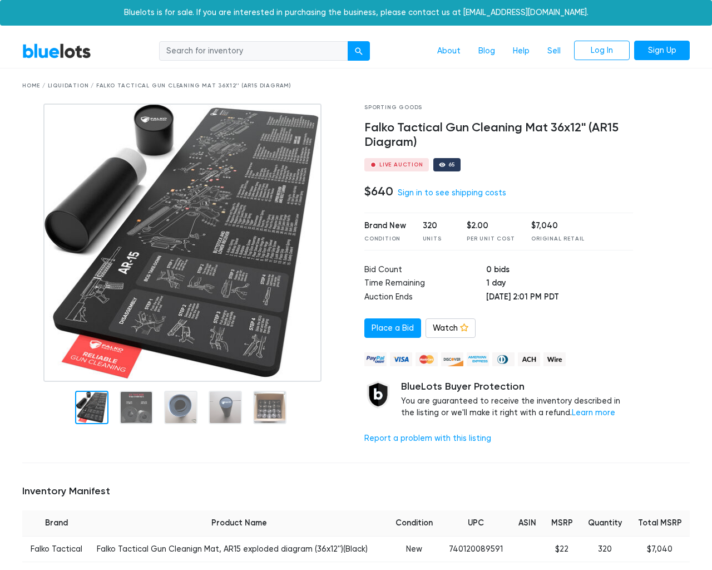
scroll to position [767, 0]
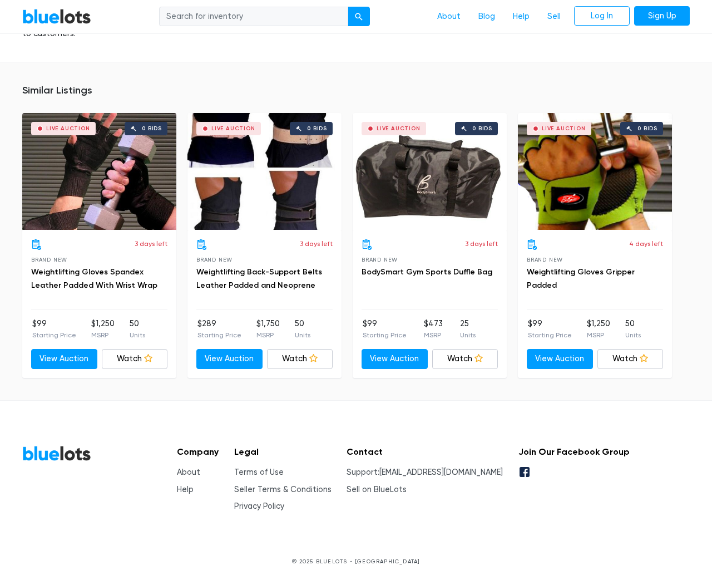
type input "the"
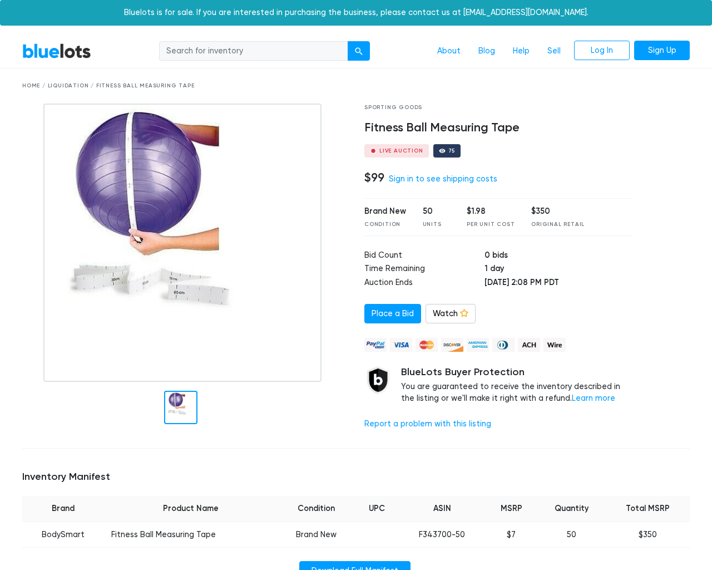
scroll to position [705, 0]
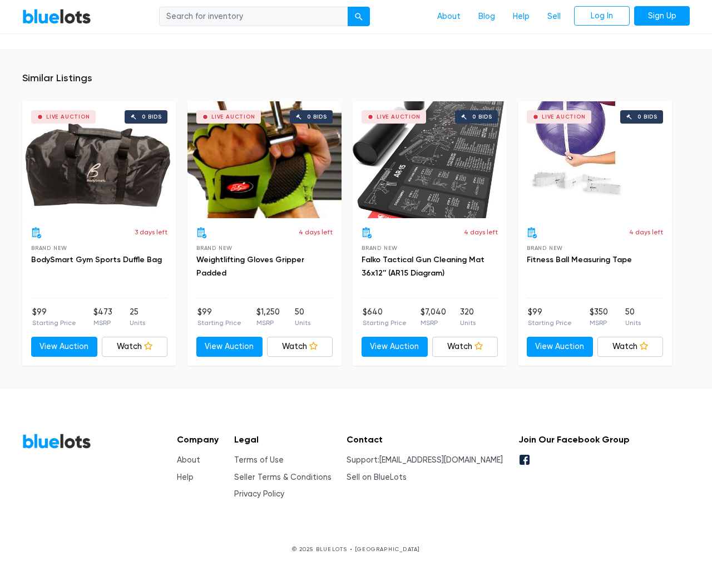
type input "the"
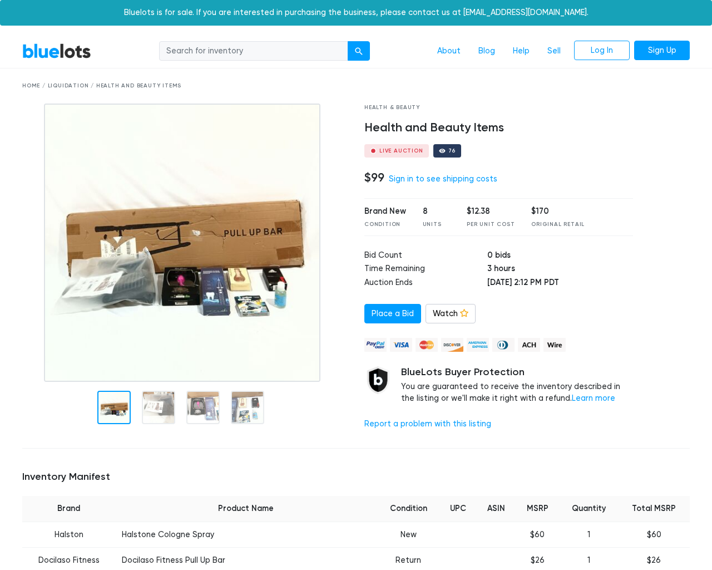
scroll to position [888, 0]
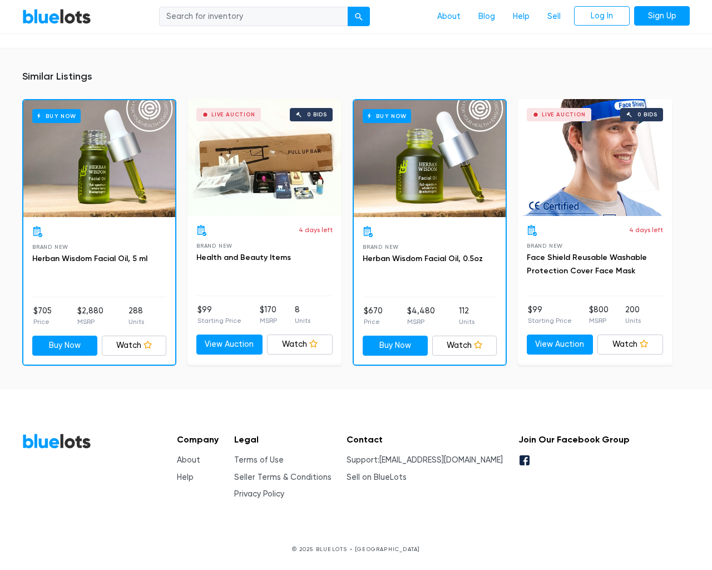
type input "the"
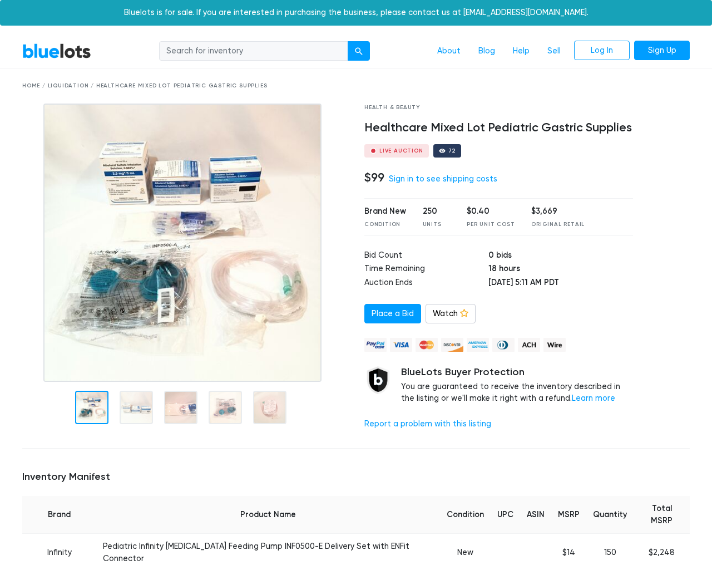
scroll to position [848, 0]
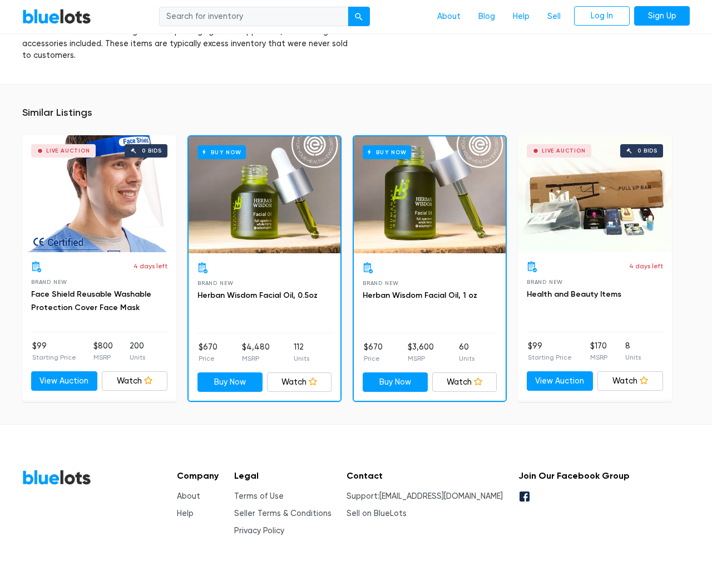
type input "the"
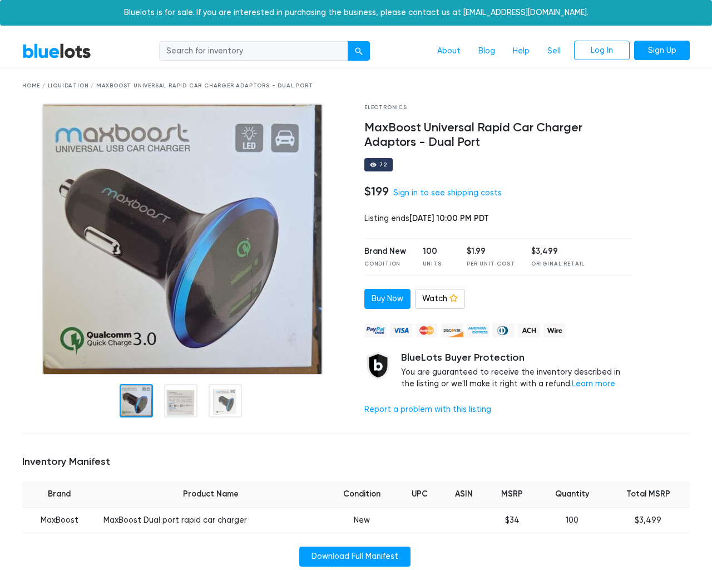
scroll to position [776, 0]
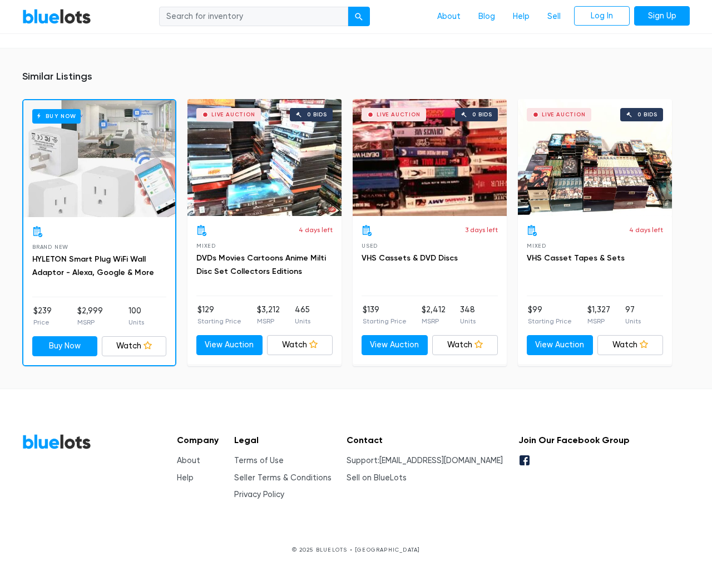
type input "the"
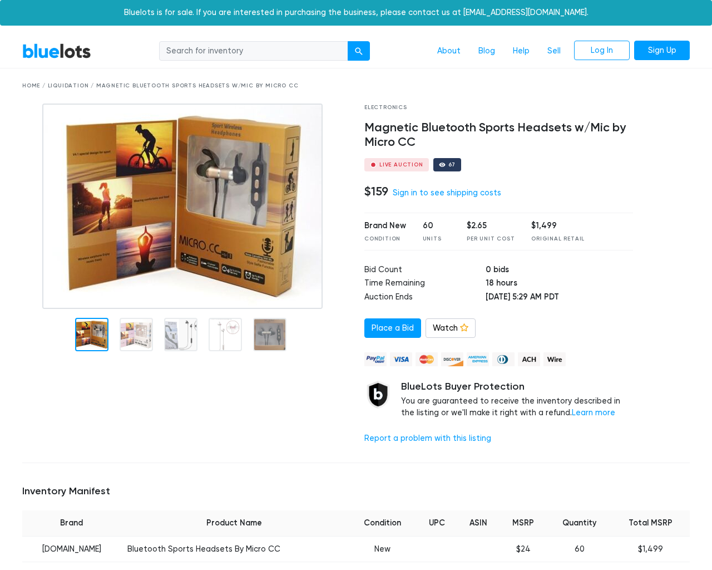
scroll to position [829, 0]
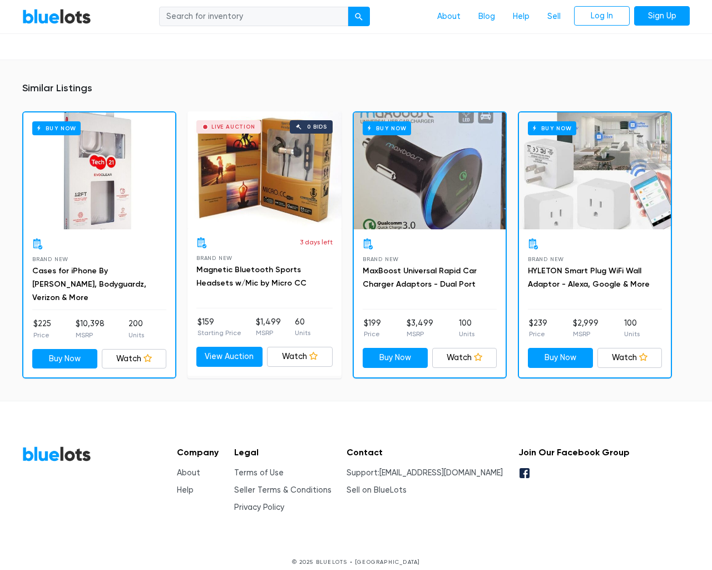
type input "the"
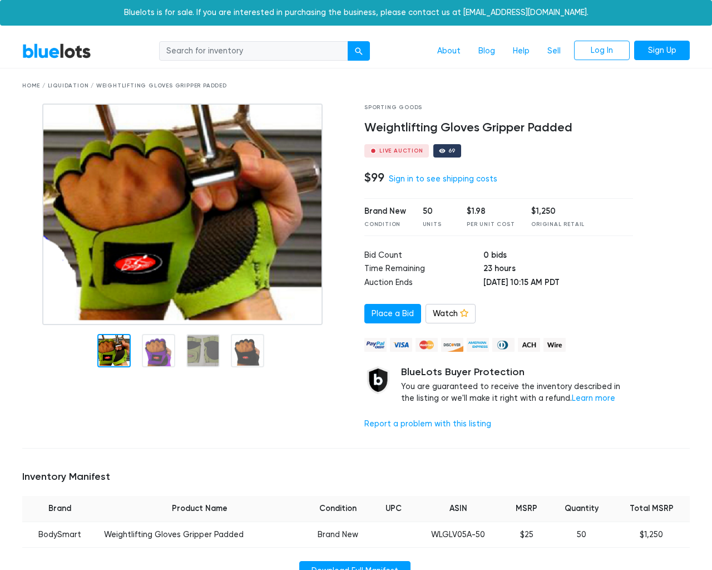
scroll to position [705, 0]
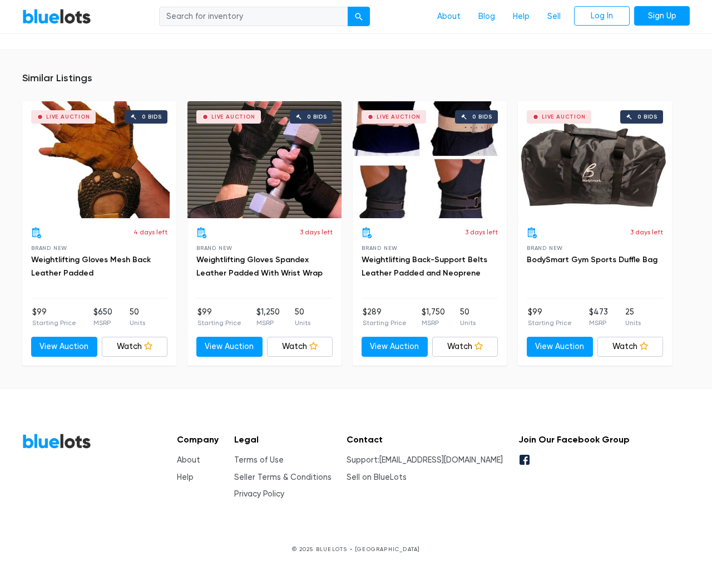
type input "the"
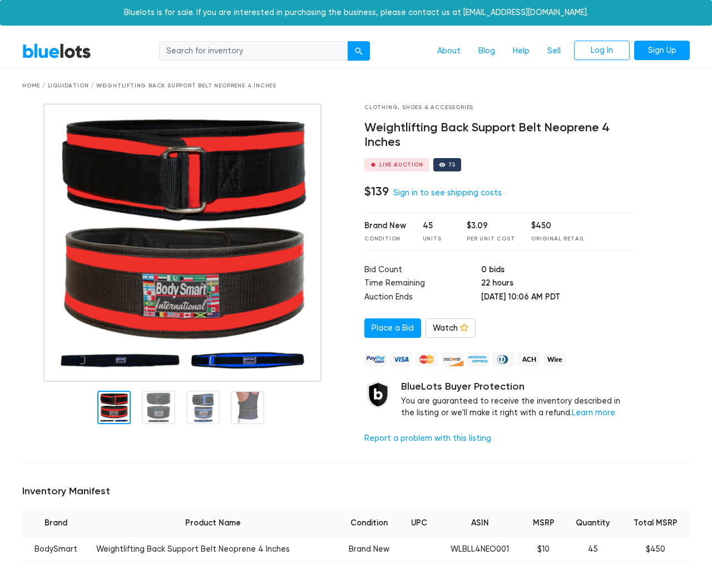
scroll to position [719, 0]
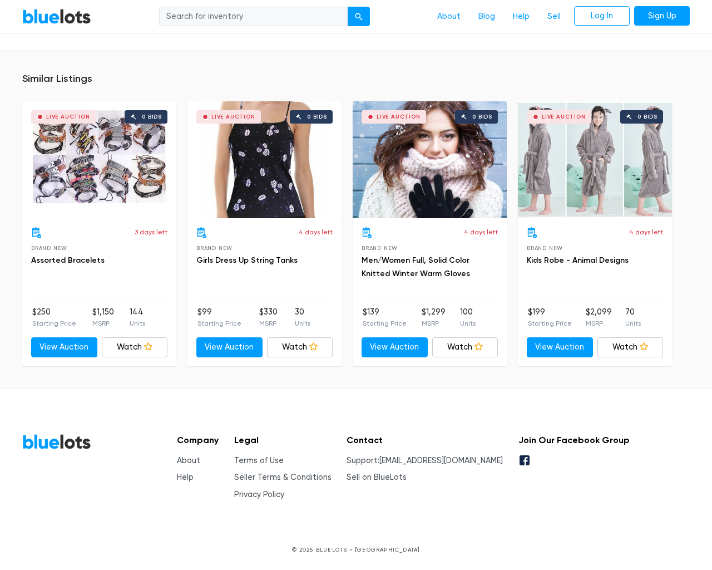
type input "the"
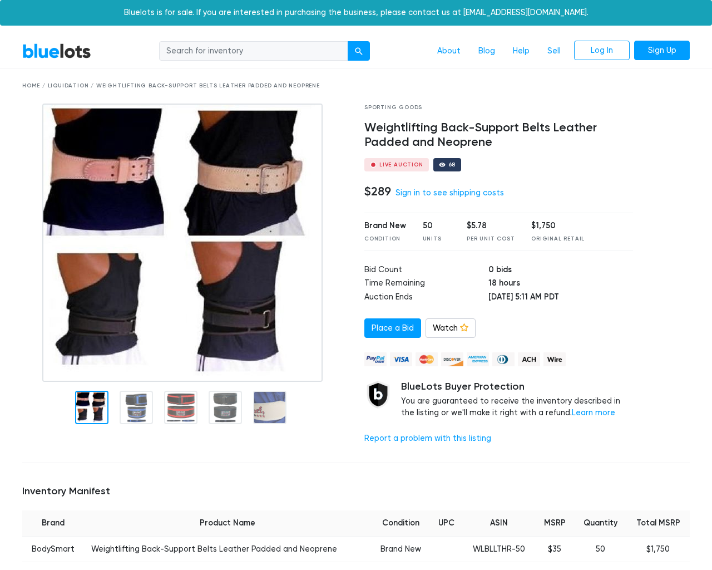
scroll to position [731, 0]
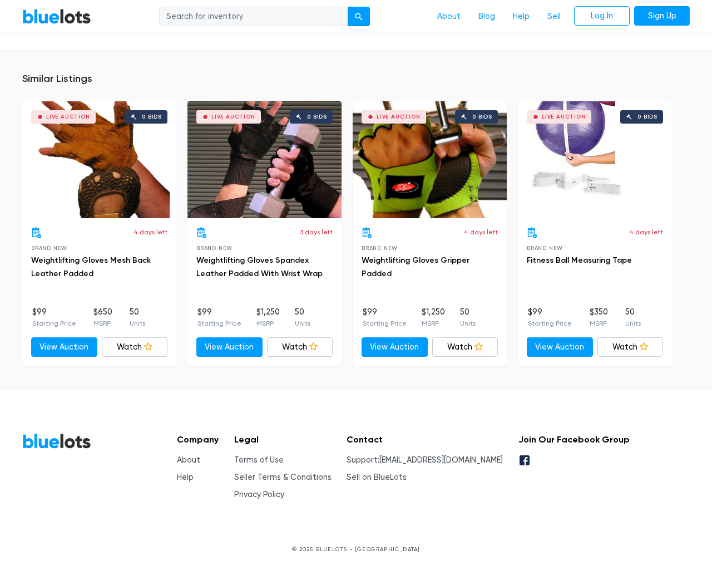
type input "the"
